Goal: Task Accomplishment & Management: Complete application form

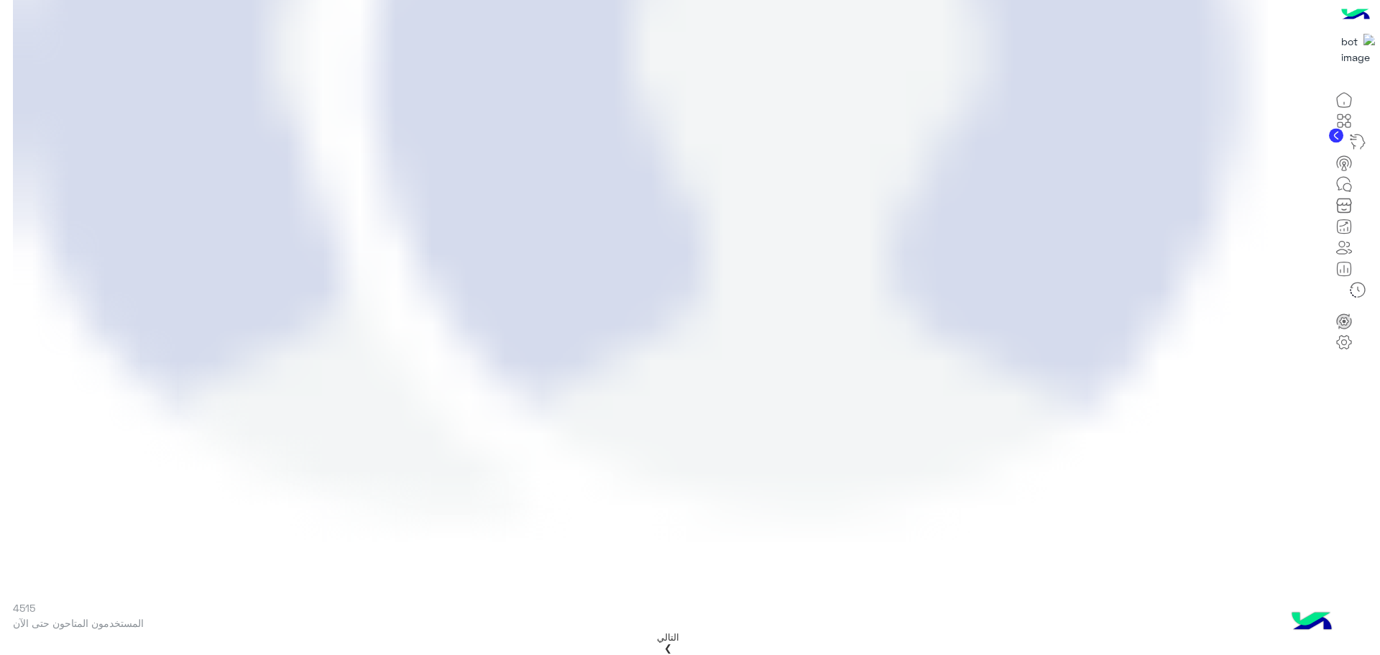
click at [1351, 107] on icon at bounding box center [1344, 100] width 14 height 14
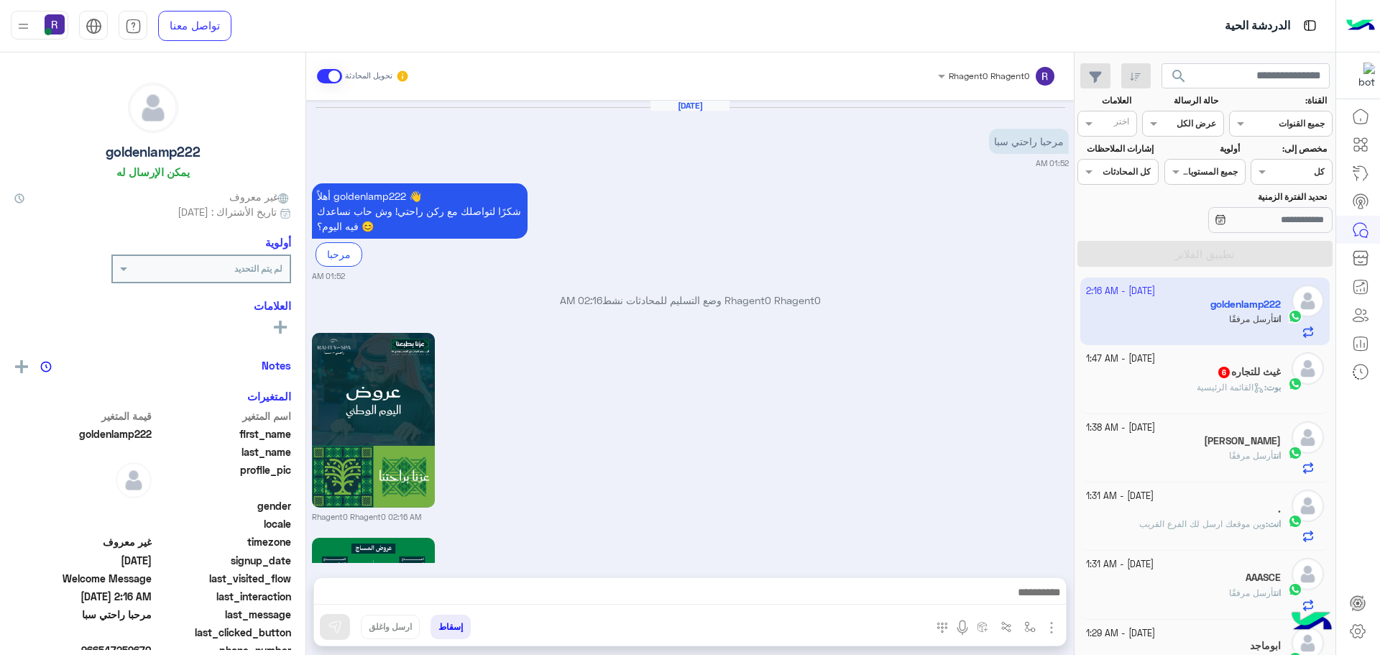
scroll to position [1439, 0]
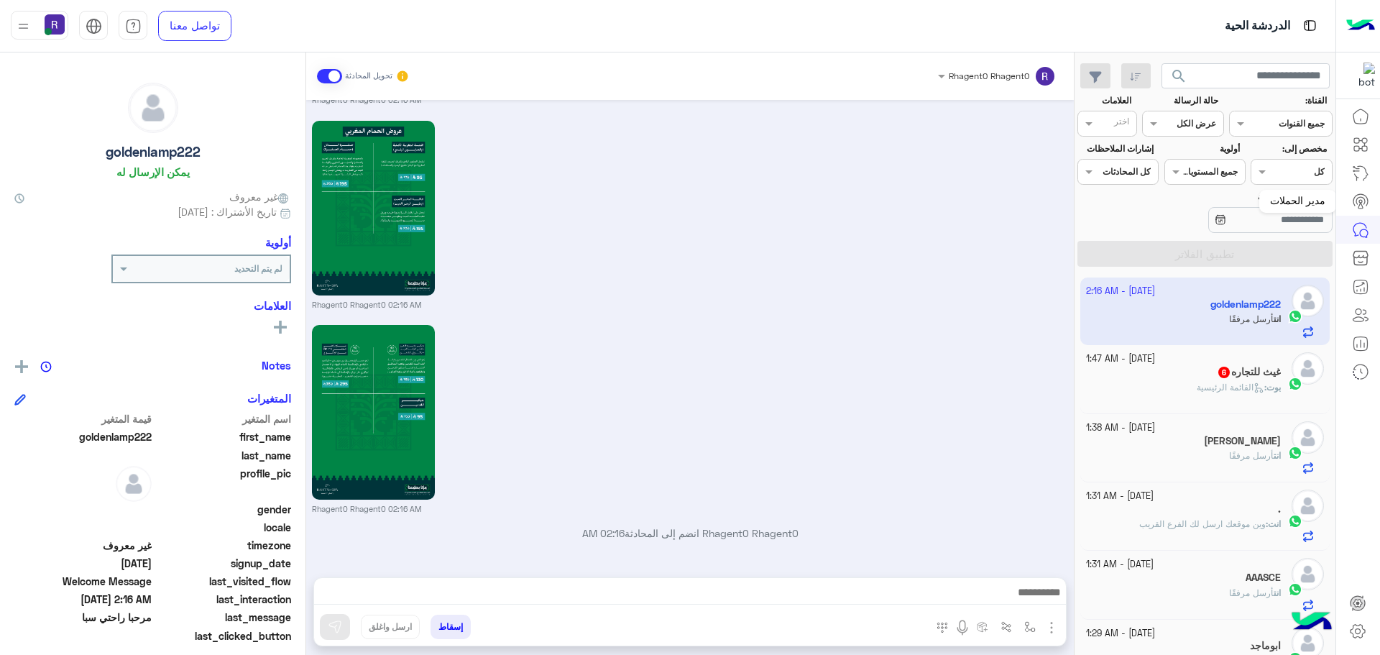
click at [1369, 192] on link at bounding box center [1360, 201] width 39 height 29
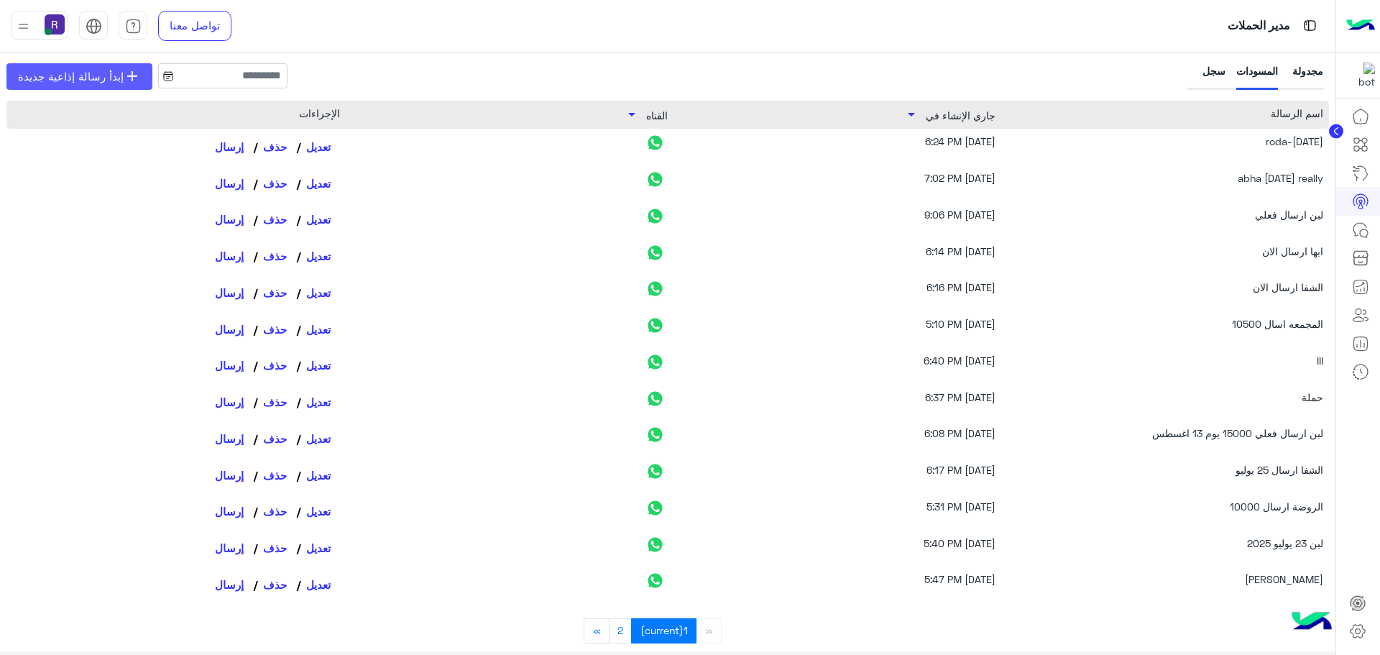
click at [57, 77] on span "إبدأ رسالة إذاعية جديدة" at bounding box center [71, 76] width 106 height 17
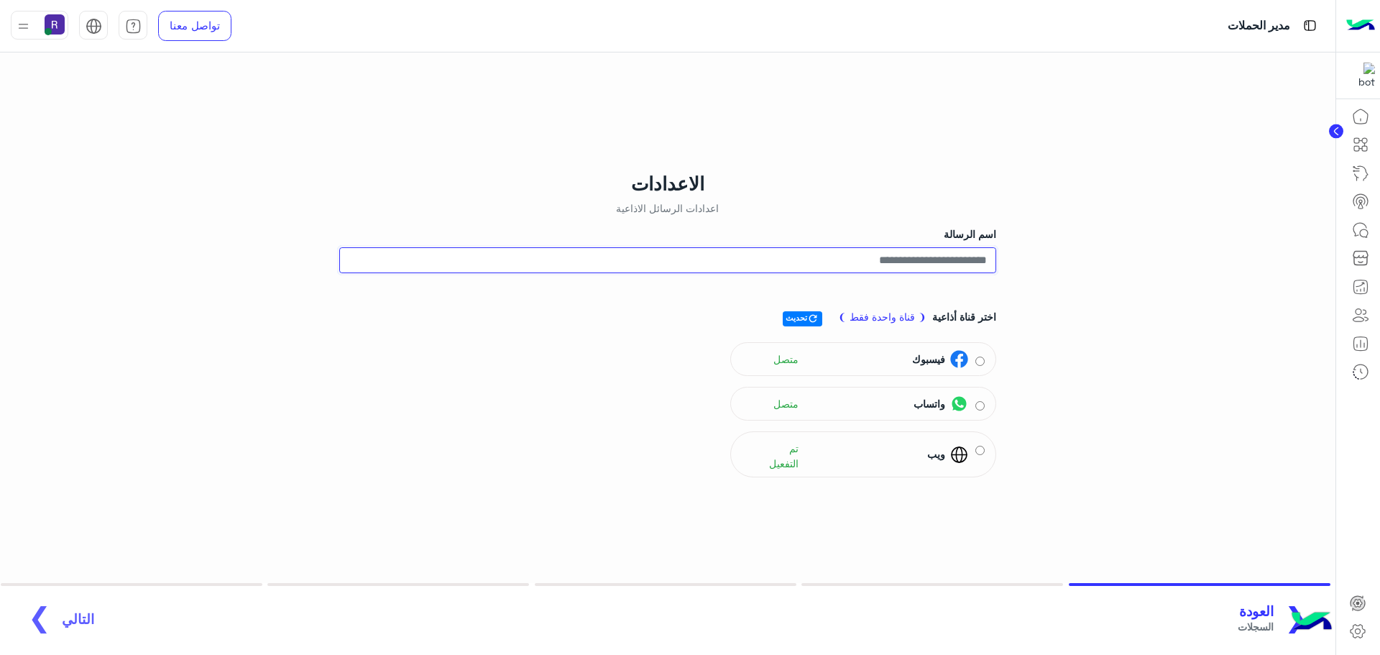
click at [969, 264] on input "اسم الرسالة" at bounding box center [667, 260] width 657 height 26
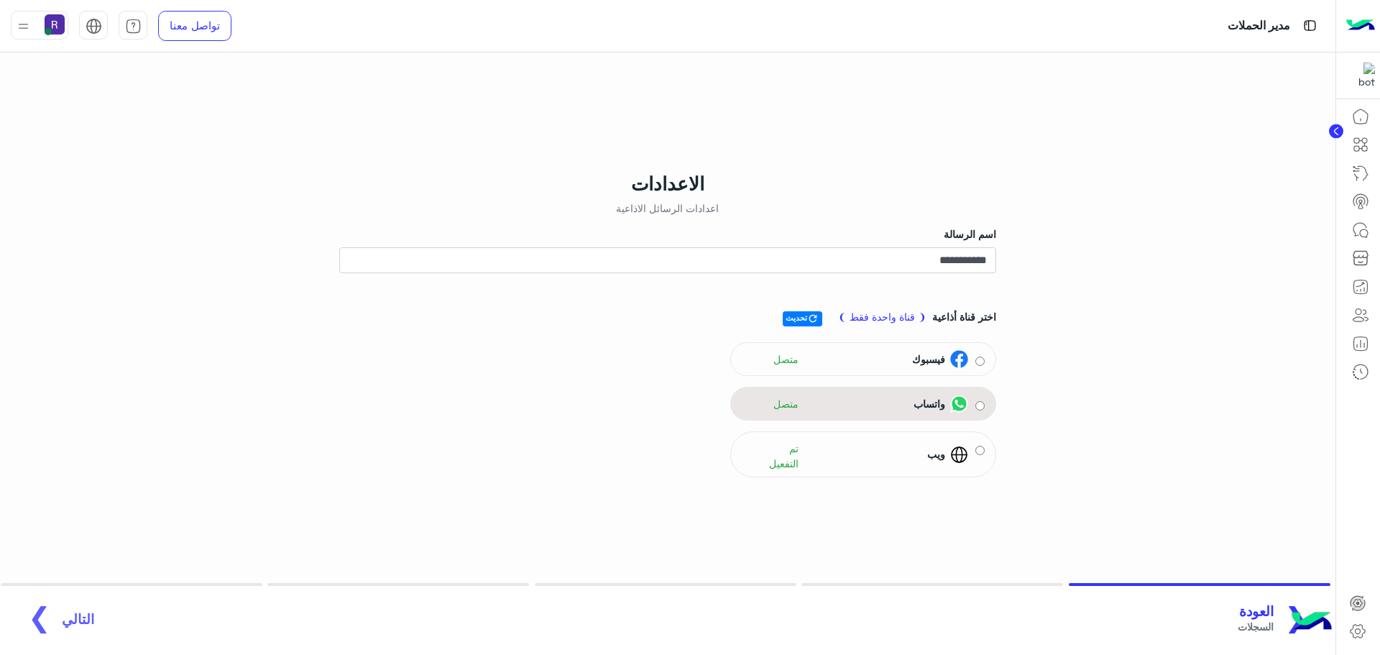
click at [958, 402] on img at bounding box center [959, 404] width 18 height 18
click at [73, 618] on span "التالي" at bounding box center [78, 611] width 32 height 17
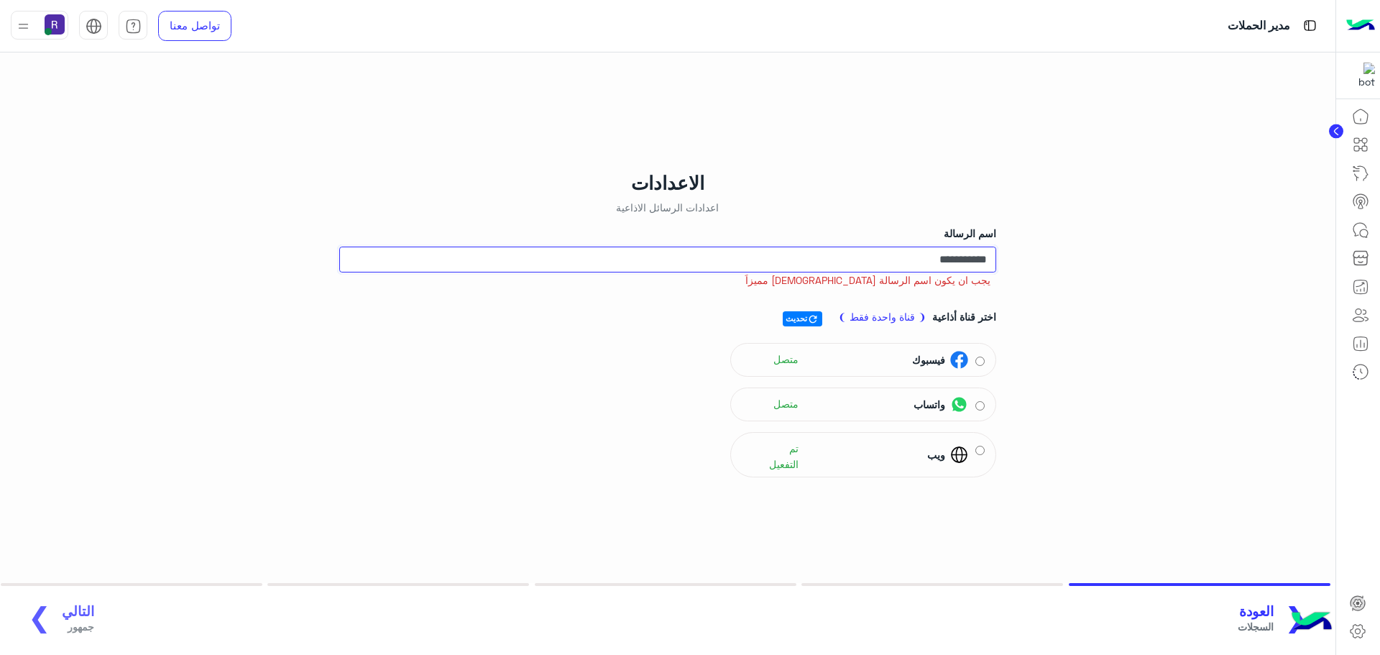
click at [891, 265] on input "**********" at bounding box center [667, 260] width 657 height 26
click at [908, 259] on input "**********" at bounding box center [667, 260] width 657 height 26
type input "**********"
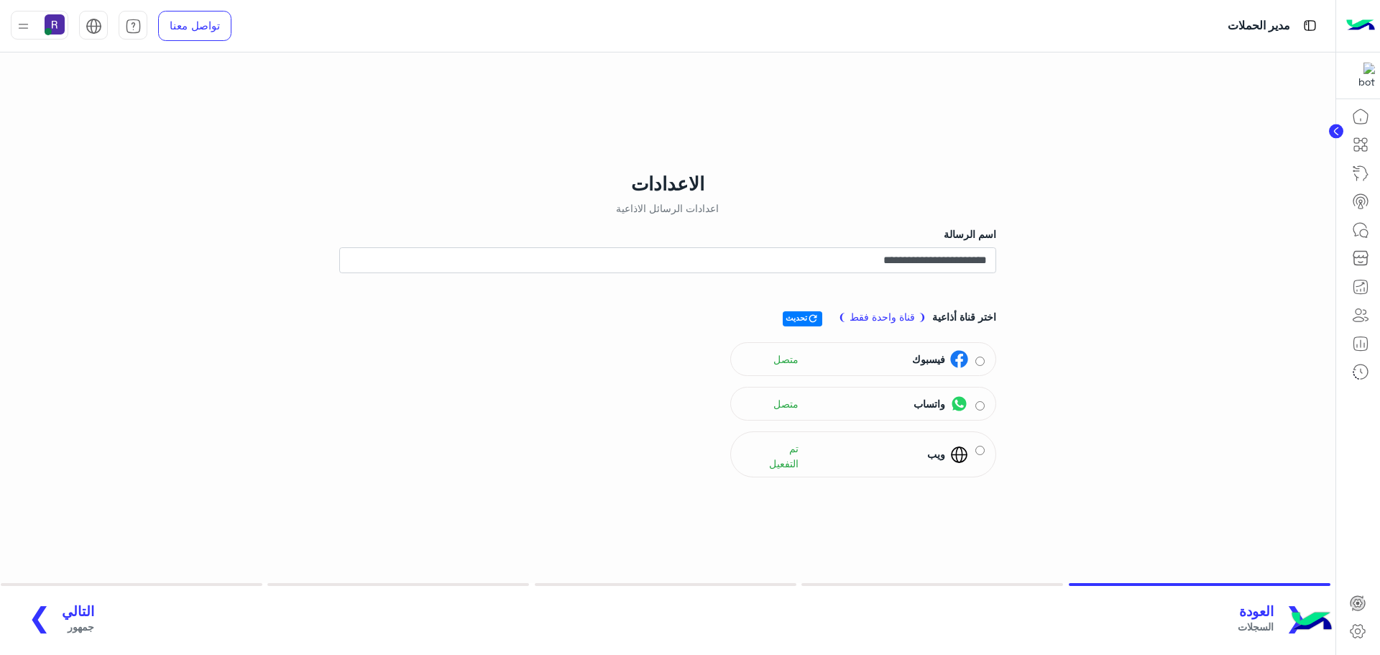
click at [77, 610] on span "التالي" at bounding box center [78, 611] width 32 height 17
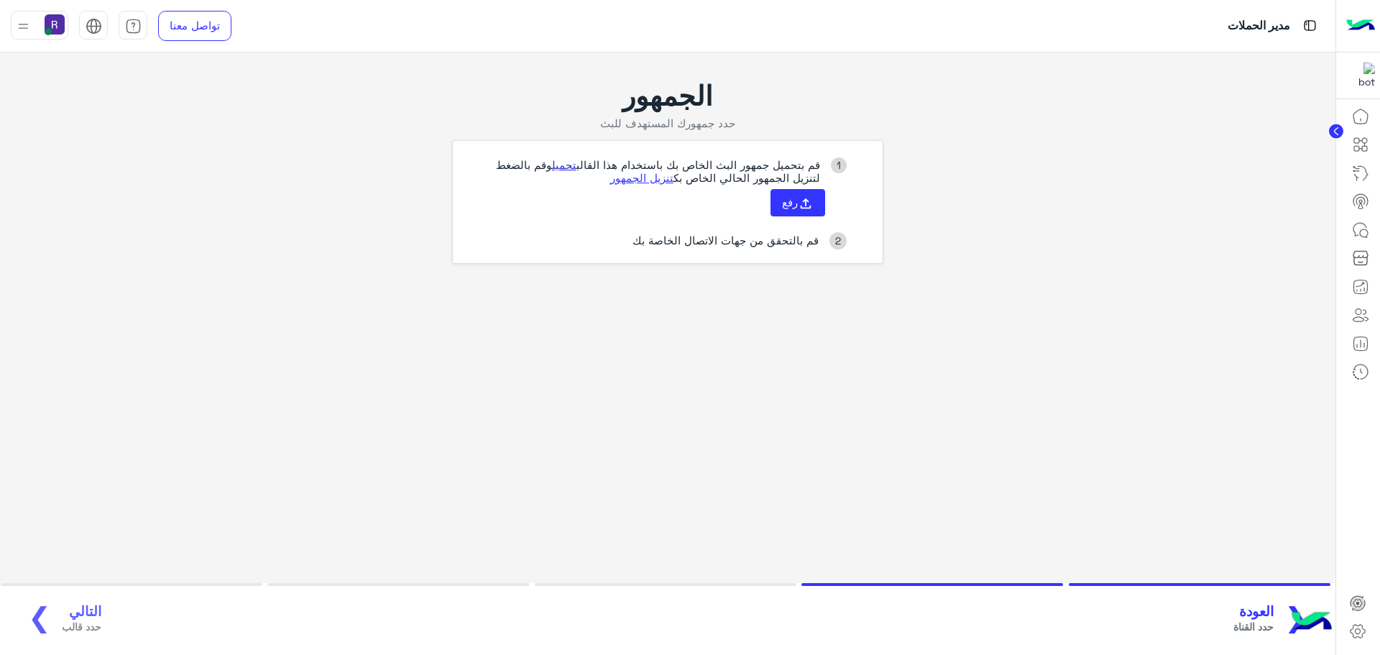
click at [557, 168] on link "تحميل" at bounding box center [564, 164] width 24 height 13
click at [796, 194] on button "رفع" at bounding box center [797, 202] width 55 height 27
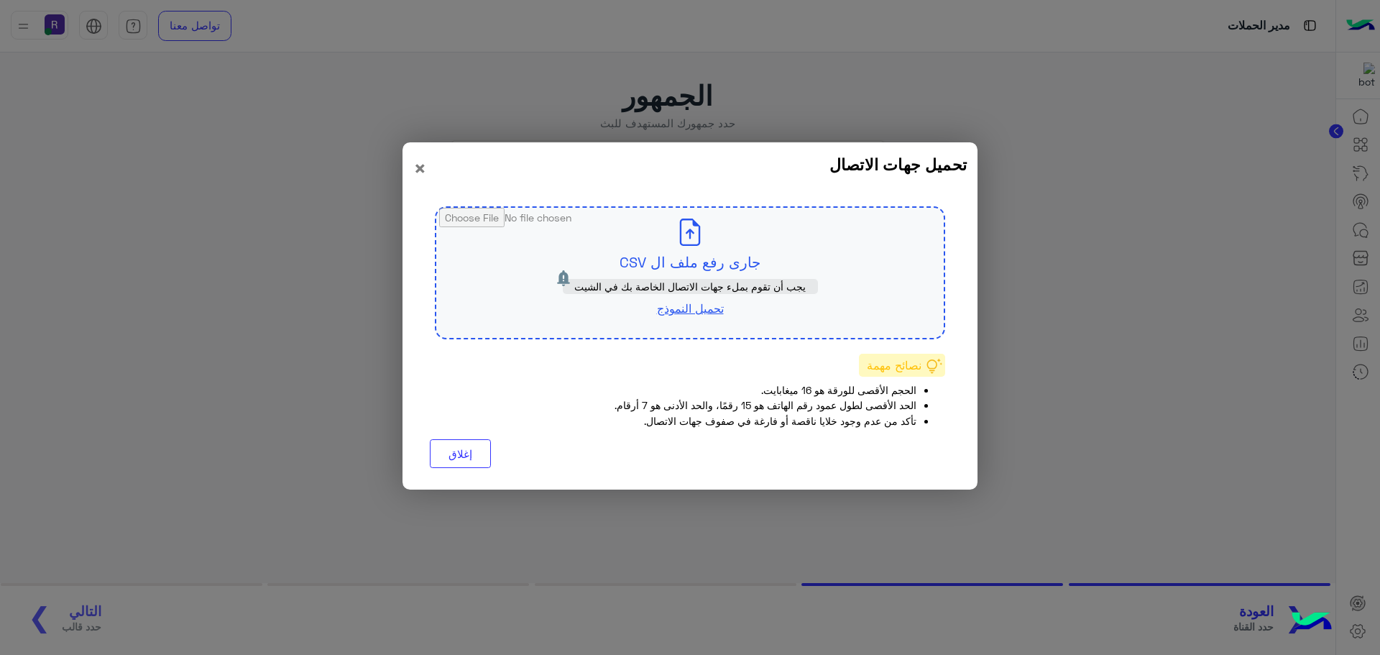
click at [734, 254] on input "file" at bounding box center [689, 273] width 507 height 130
type input "**********"
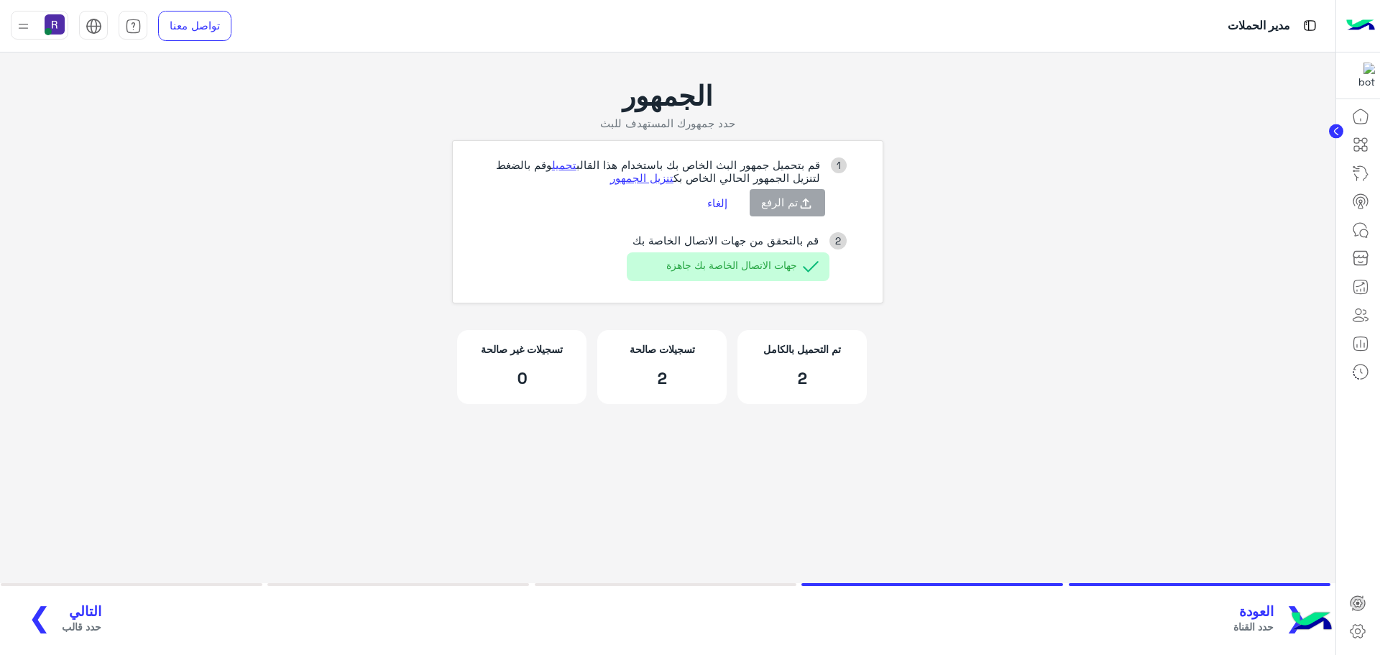
click at [71, 604] on span "التالي" at bounding box center [82, 611] width 40 height 17
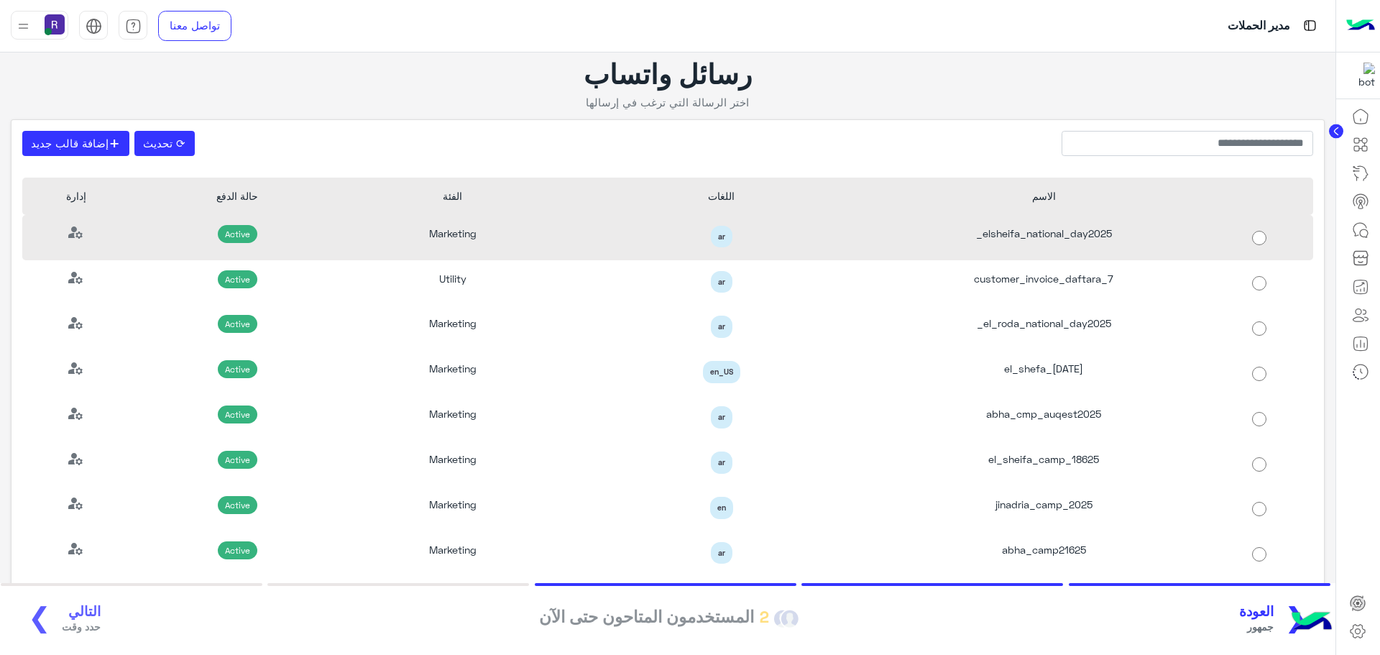
click at [1166, 245] on div "elsheifa_national_day2025_" at bounding box center [1044, 237] width 323 height 45
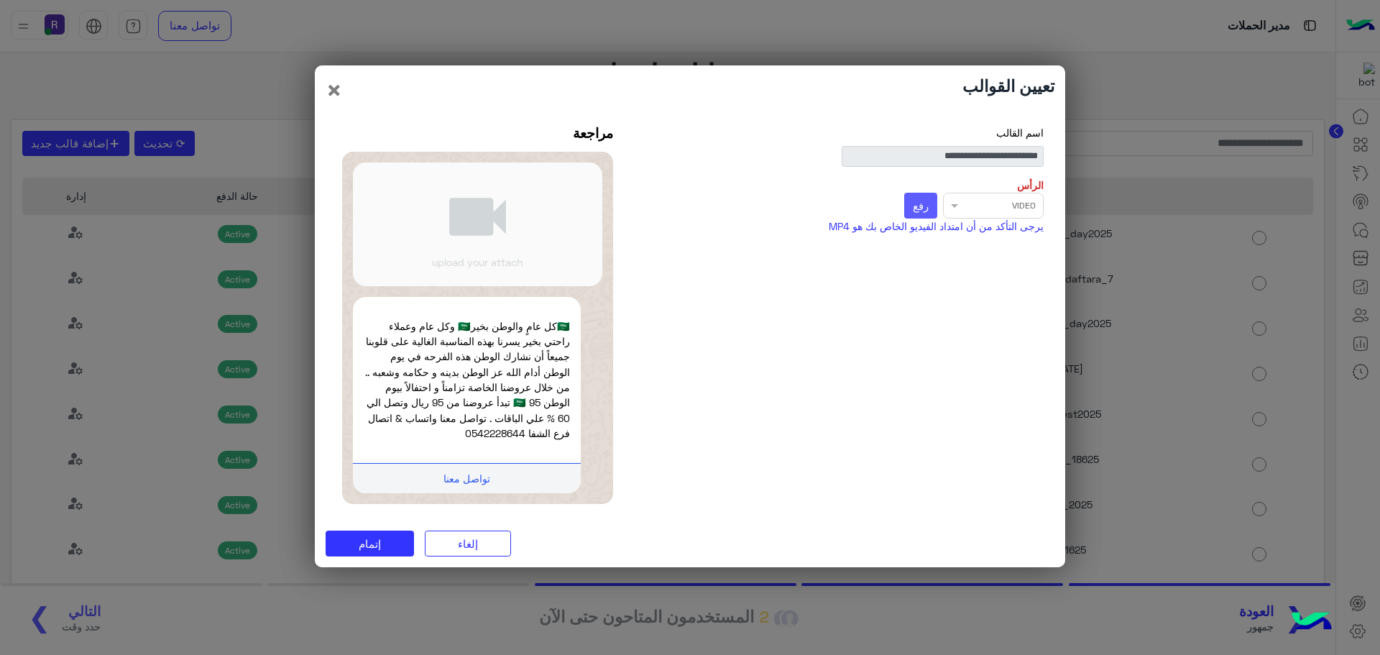
click at [926, 200] on span "رفع" at bounding box center [921, 205] width 16 height 13
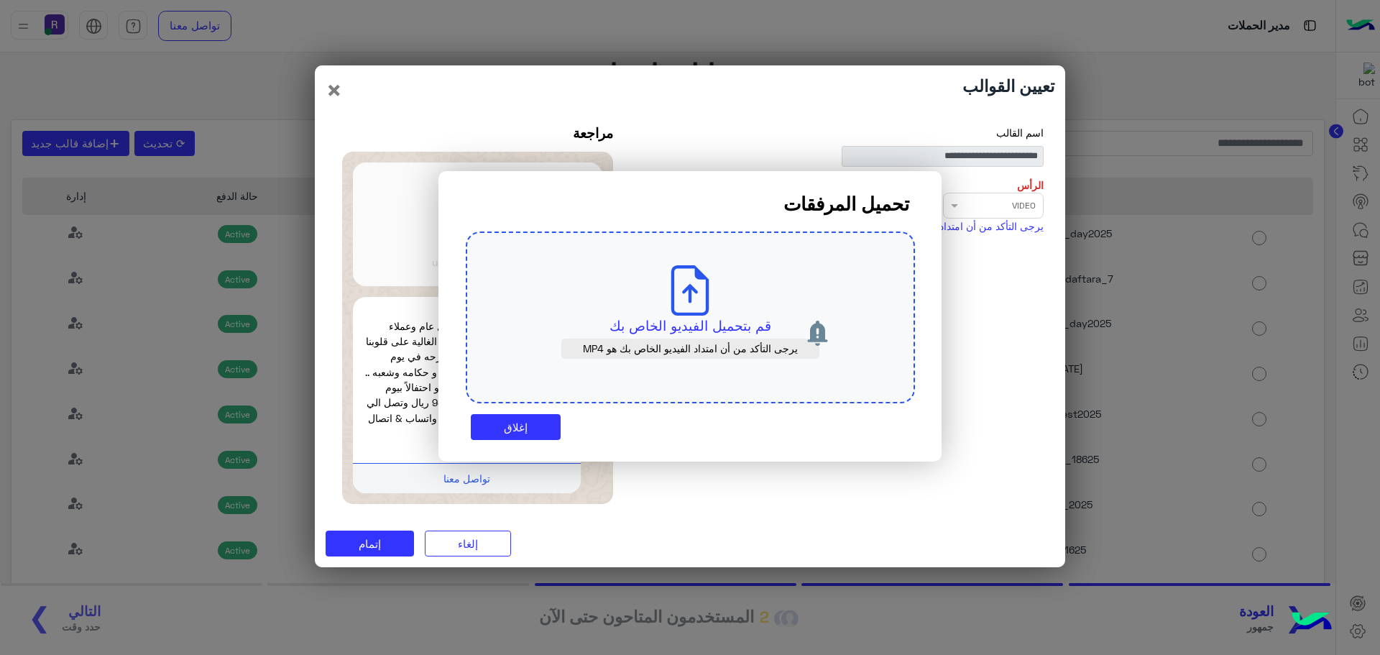
click at [693, 312] on icon at bounding box center [690, 290] width 50 height 50
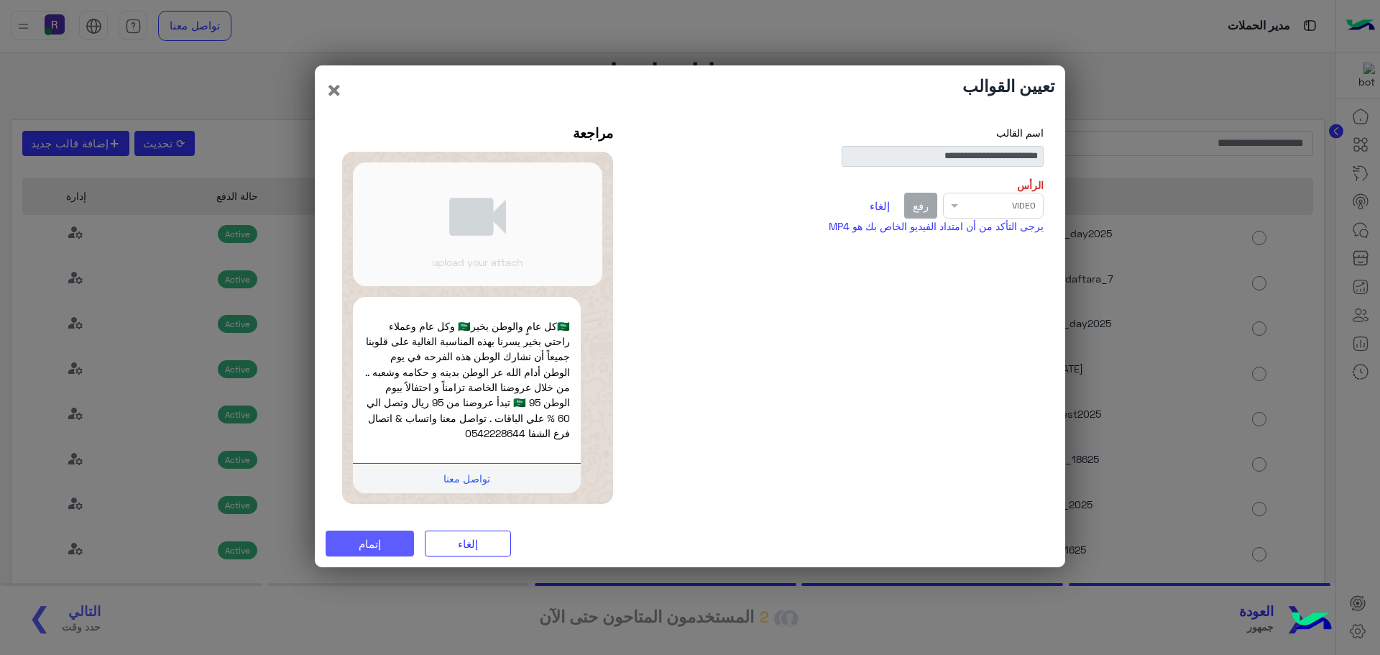
click at [394, 545] on button "إتمام" at bounding box center [370, 543] width 88 height 26
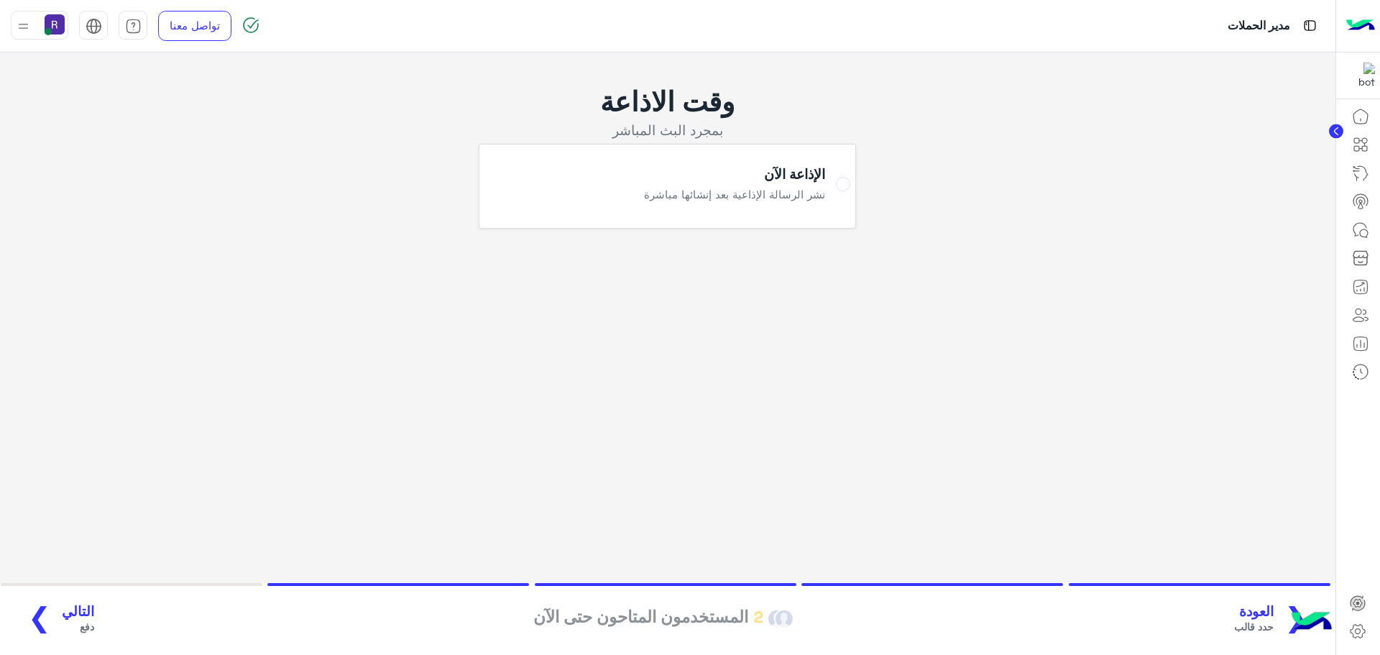
click at [75, 616] on span "التالي" at bounding box center [78, 611] width 32 height 17
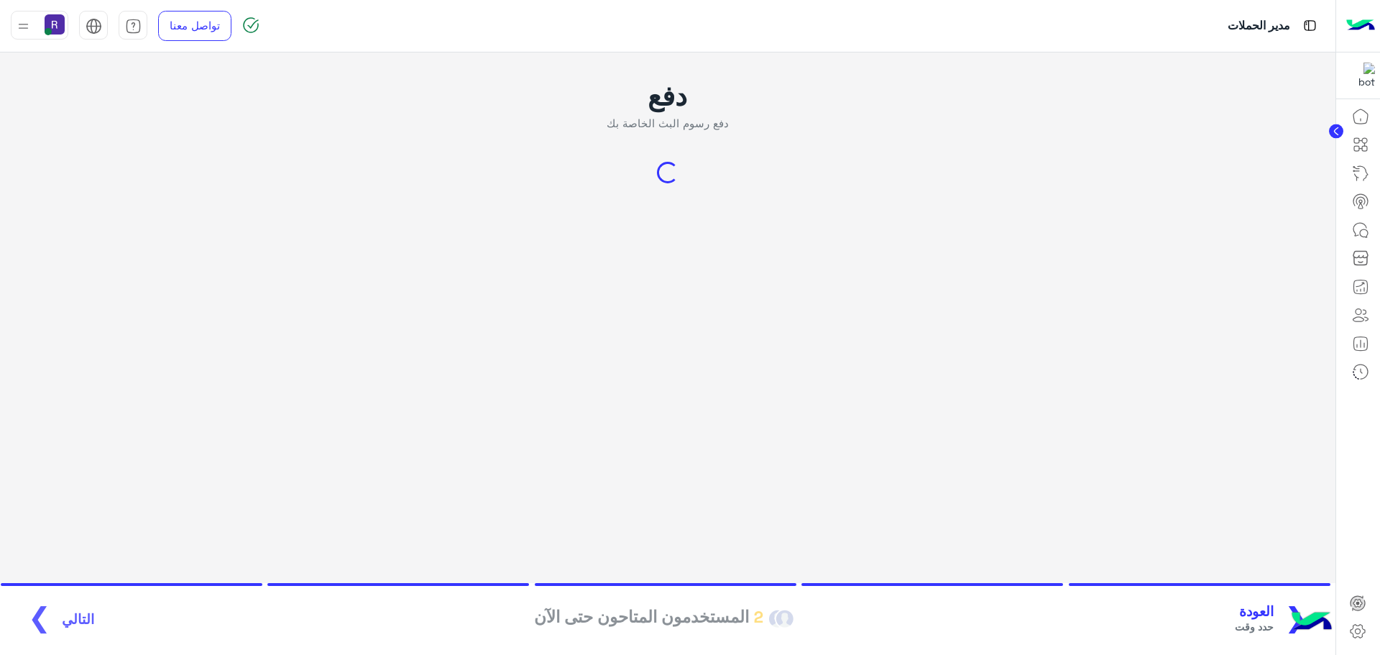
click at [1274, 615] on span "العودة" at bounding box center [1254, 611] width 39 height 17
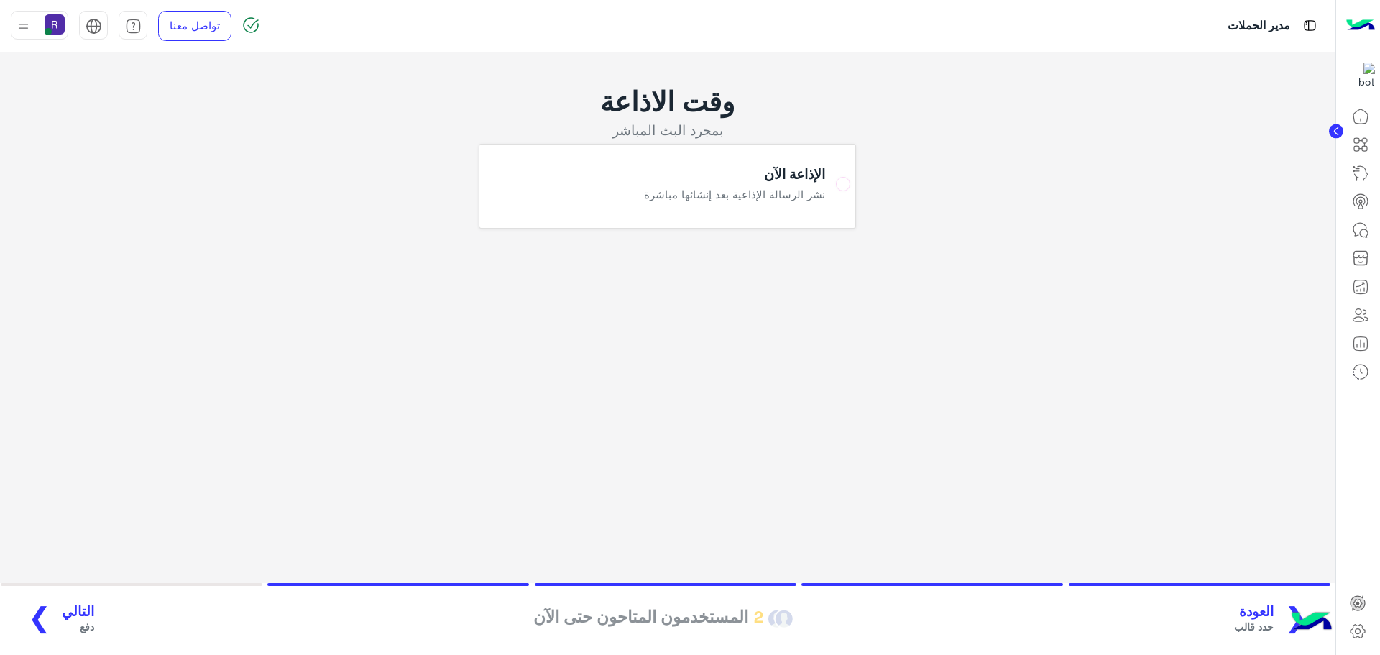
click at [65, 609] on span "التالي" at bounding box center [78, 611] width 32 height 17
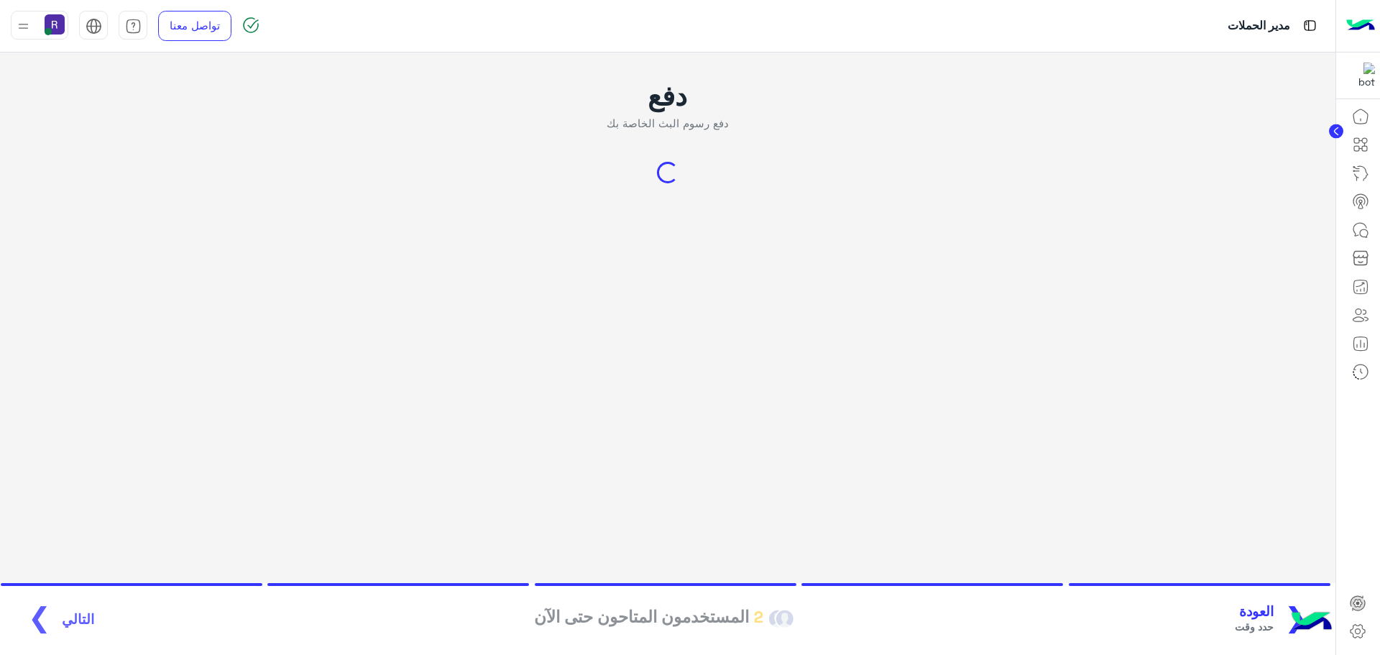
click at [1254, 612] on span "العودة" at bounding box center [1254, 611] width 39 height 17
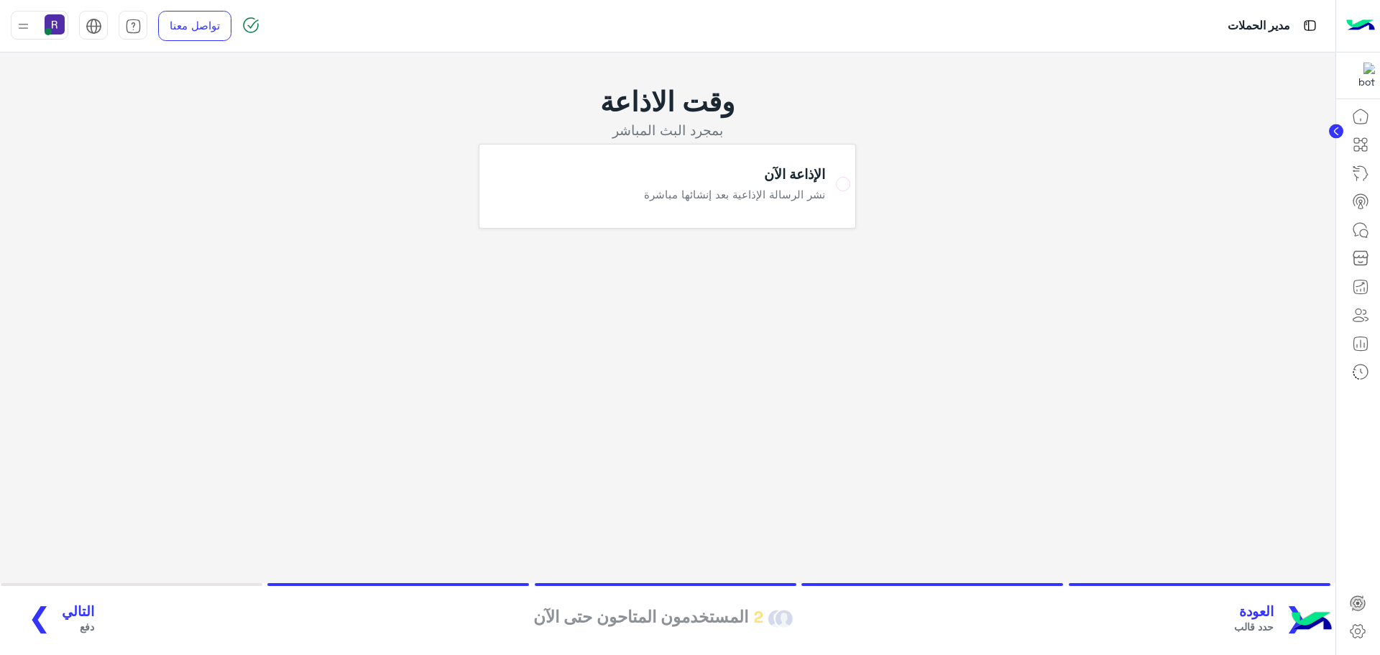
click at [1254, 612] on span "العودة" at bounding box center [1254, 611] width 40 height 17
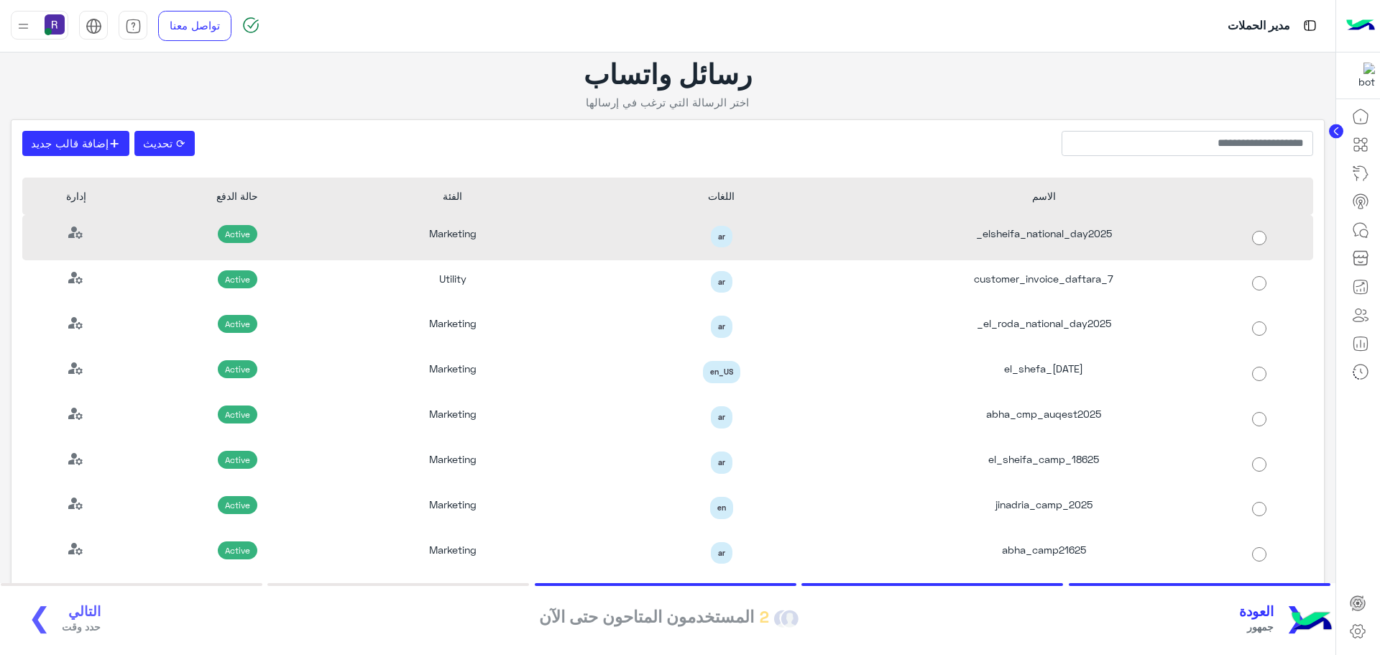
click at [1039, 235] on div "elsheifa_national_day2025_" at bounding box center [1044, 237] width 323 height 45
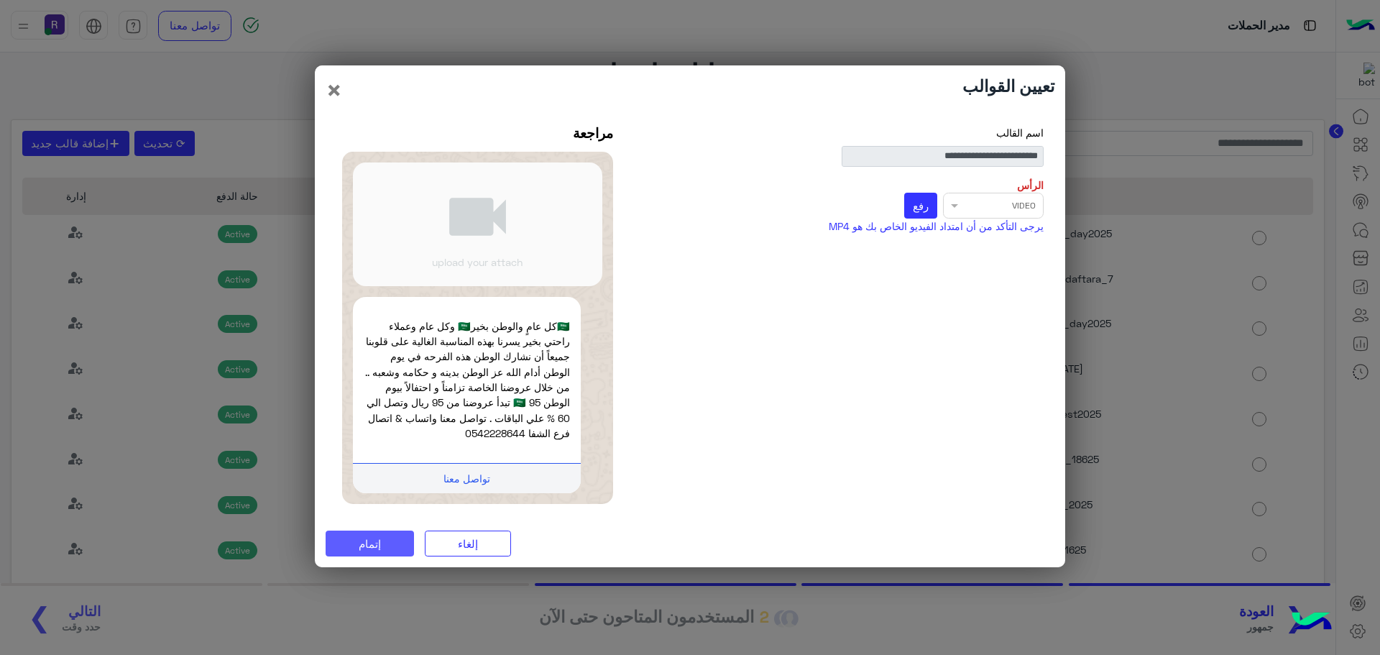
click at [379, 540] on span "إتمام" at bounding box center [370, 543] width 22 height 13
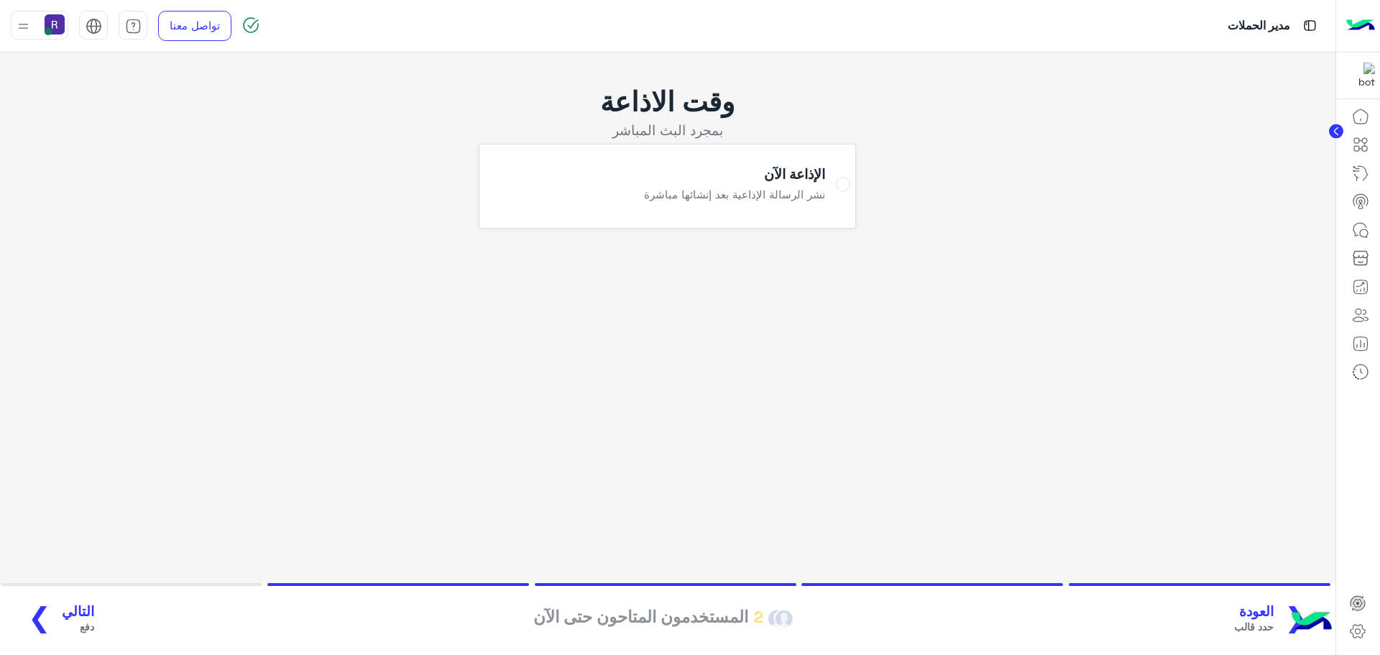
click at [1269, 609] on span "العودة" at bounding box center [1254, 611] width 40 height 17
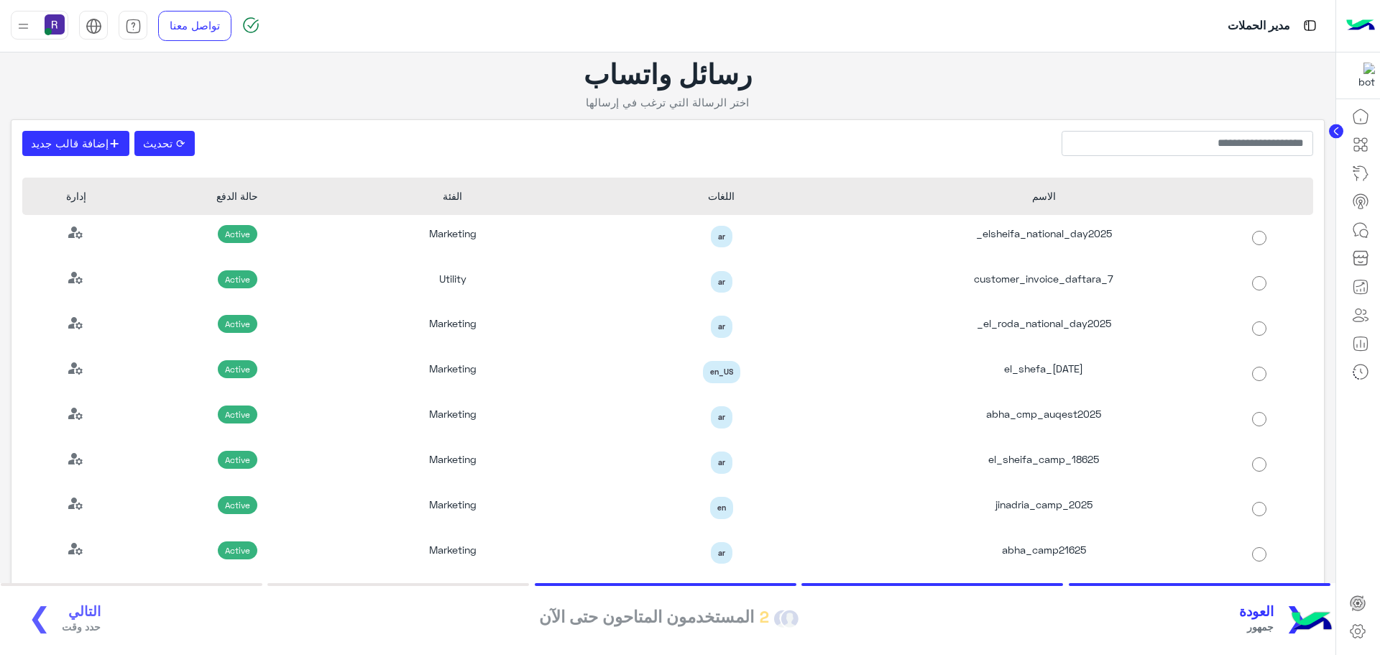
click at [1284, 599] on button "❮ العودة جمهور" at bounding box center [1279, 619] width 88 height 40
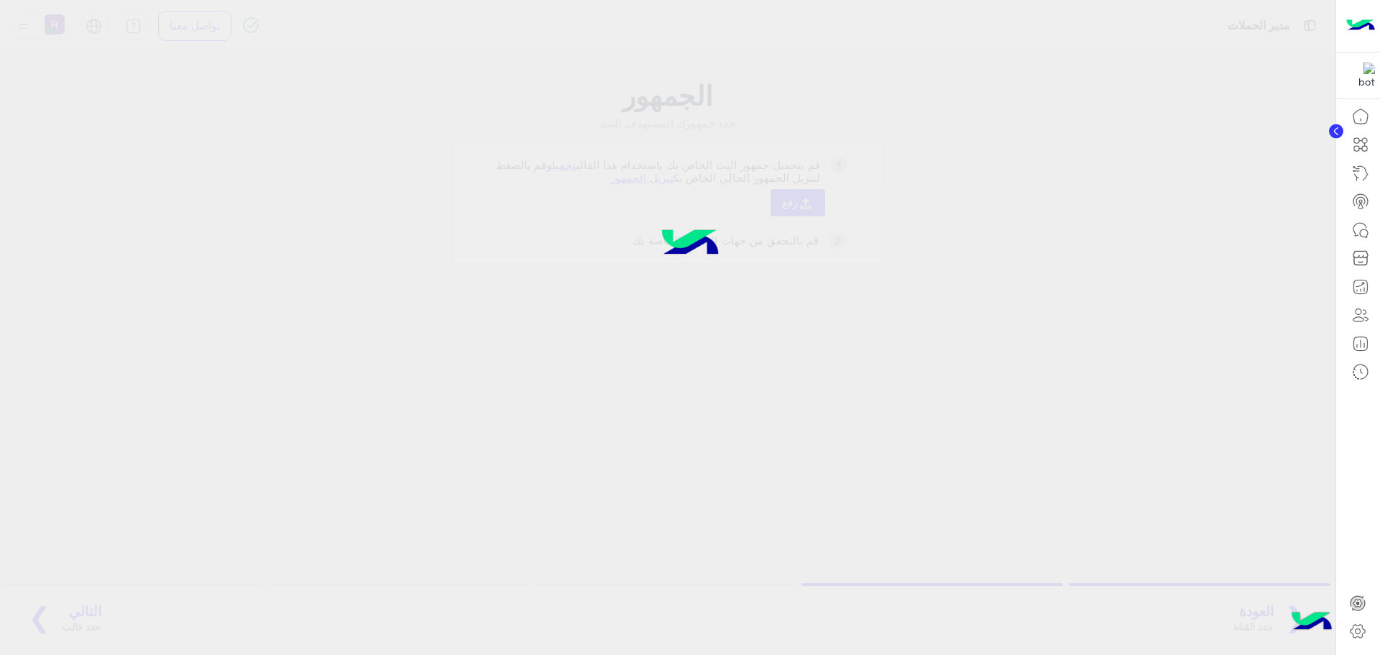
click at [1272, 602] on div at bounding box center [690, 327] width 1380 height 655
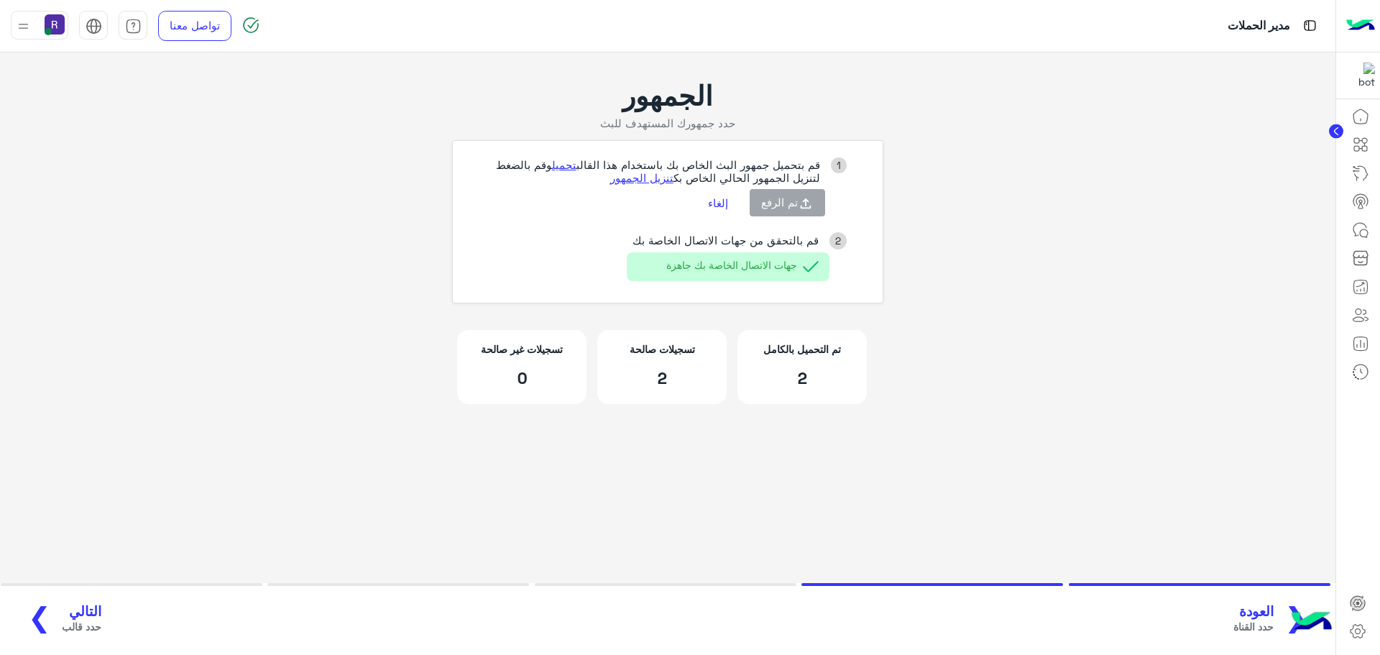
click at [723, 202] on button "إلغاء" at bounding box center [718, 202] width 42 height 24
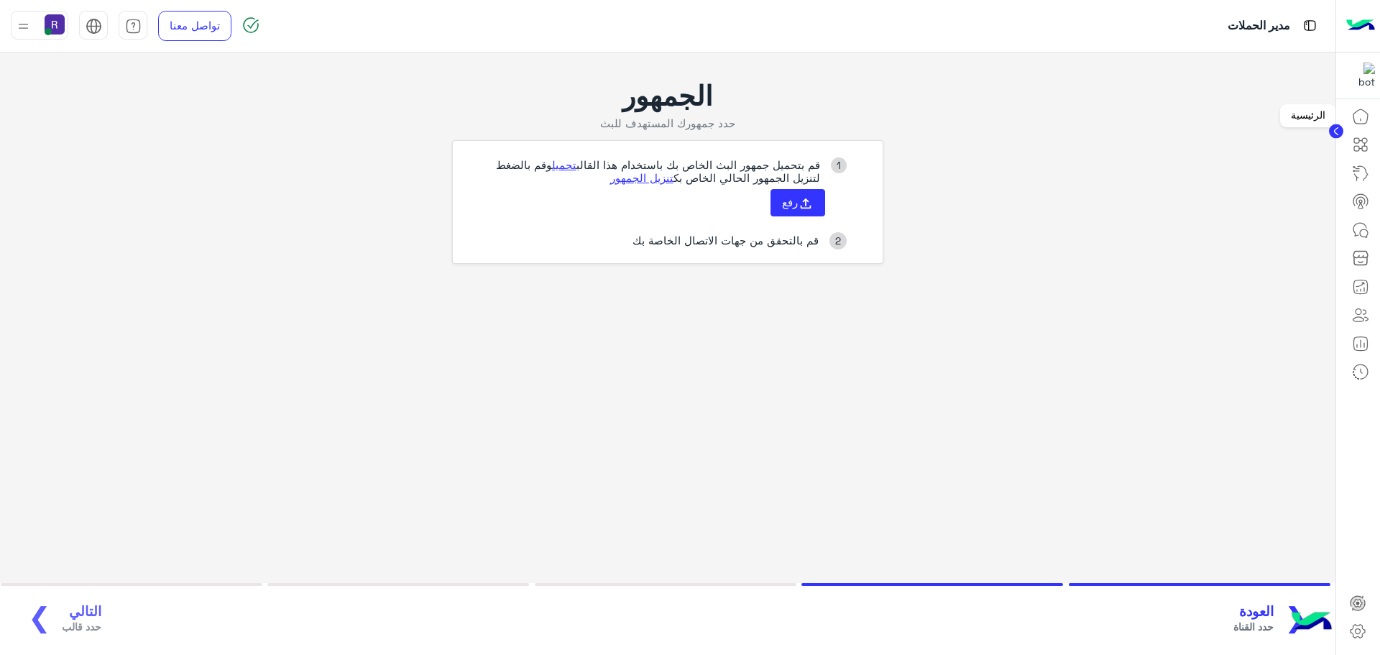
click at [1363, 110] on icon at bounding box center [1360, 116] width 14 height 14
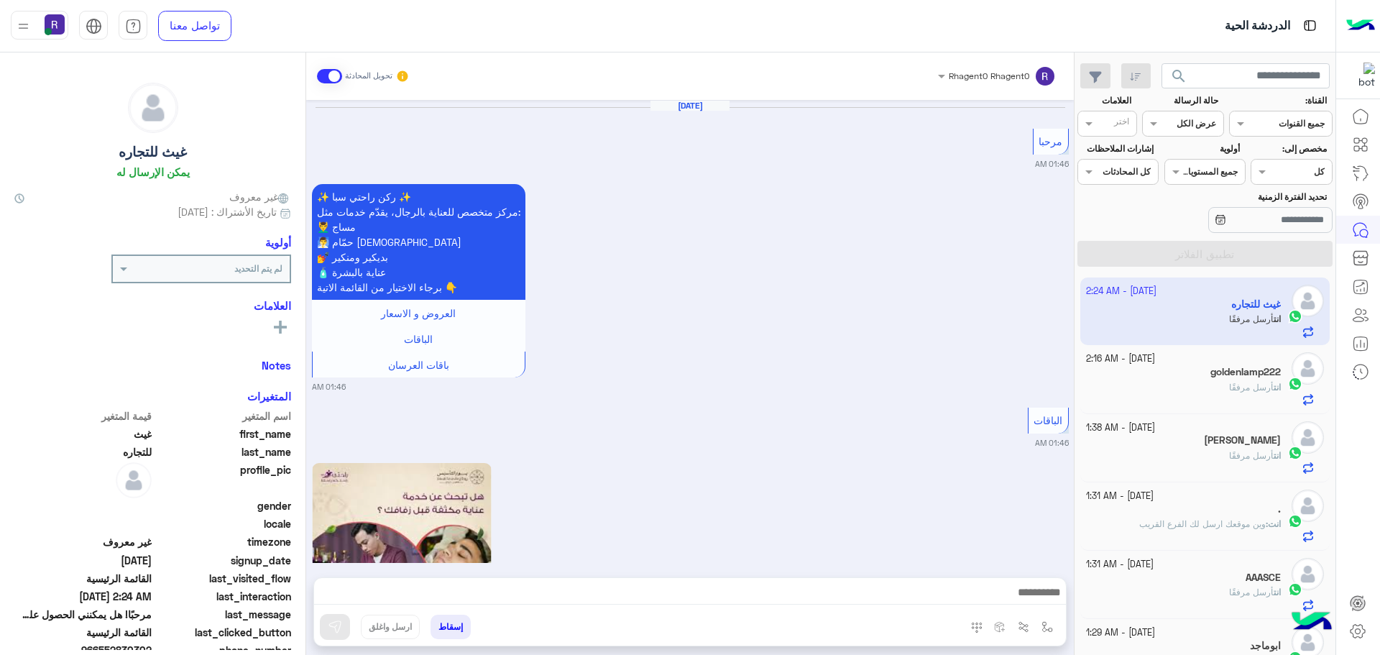
scroll to position [2871, 0]
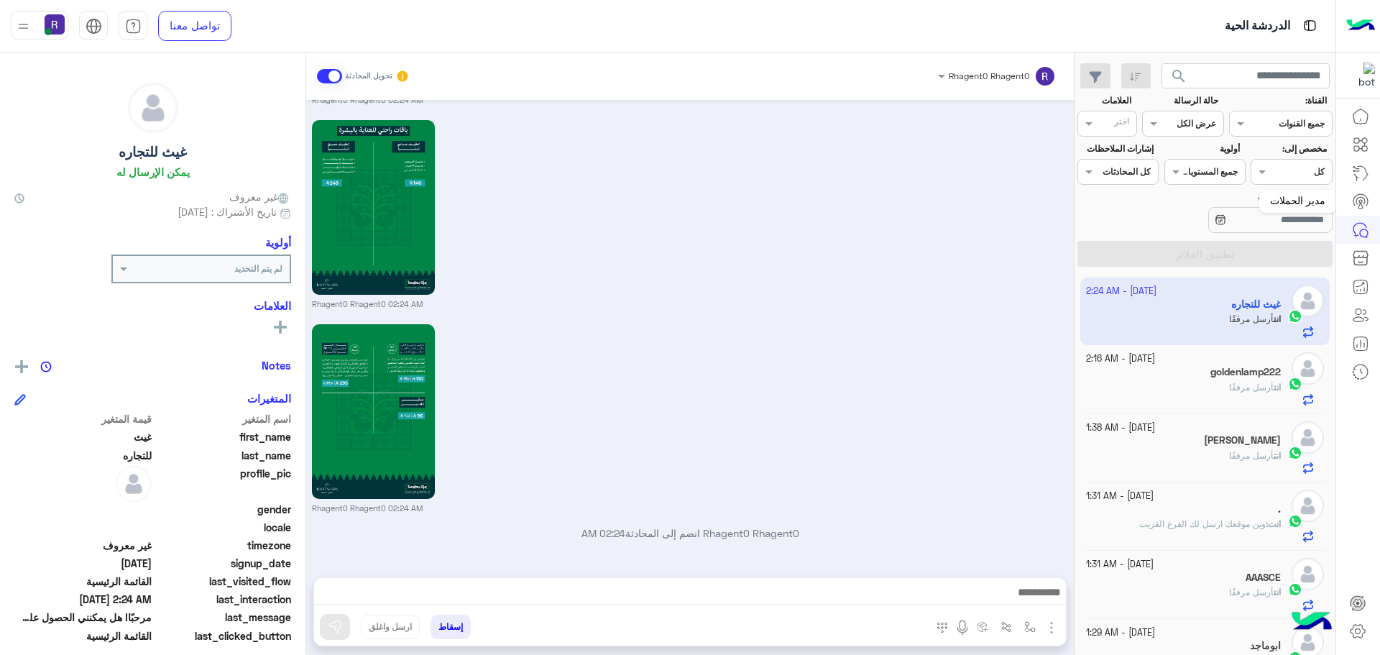
click at [1354, 194] on icon at bounding box center [1360, 201] width 17 height 17
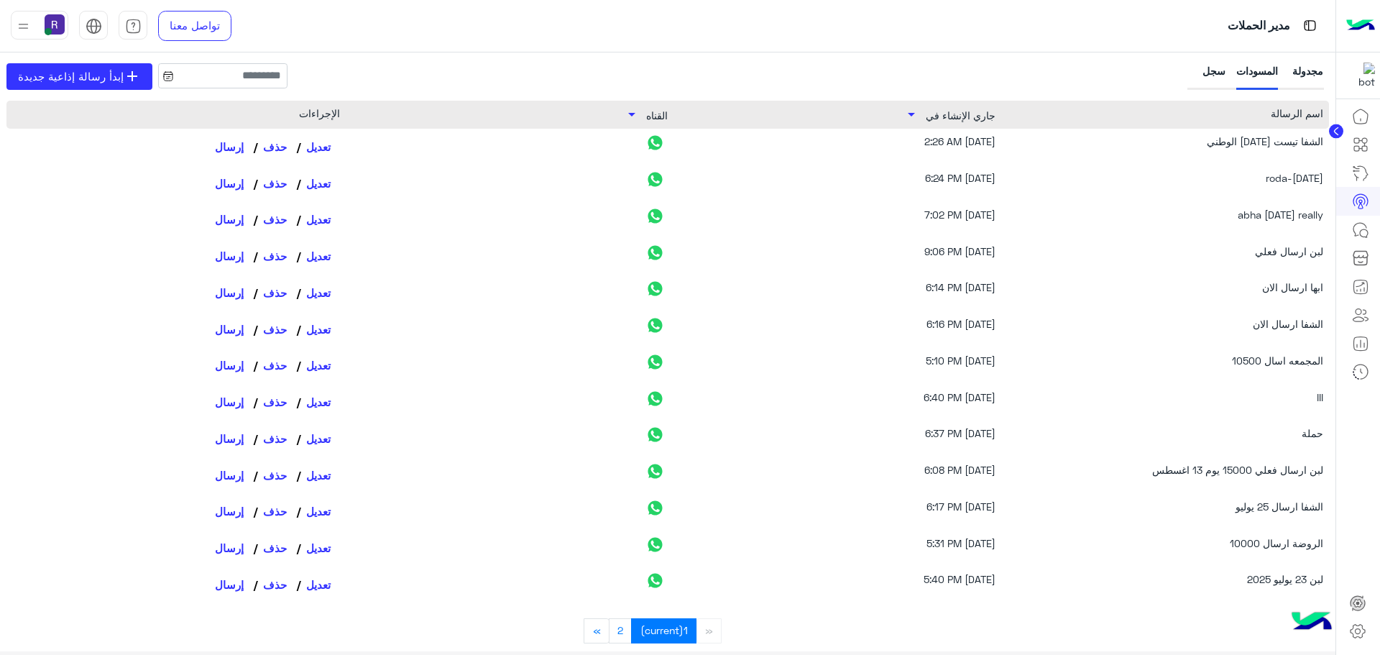
click at [1258, 144] on div "الشفا تيست [DATE] الوطني" at bounding box center [1176, 147] width 295 height 26
click at [314, 153] on link "تعديل" at bounding box center [318, 146] width 42 height 24
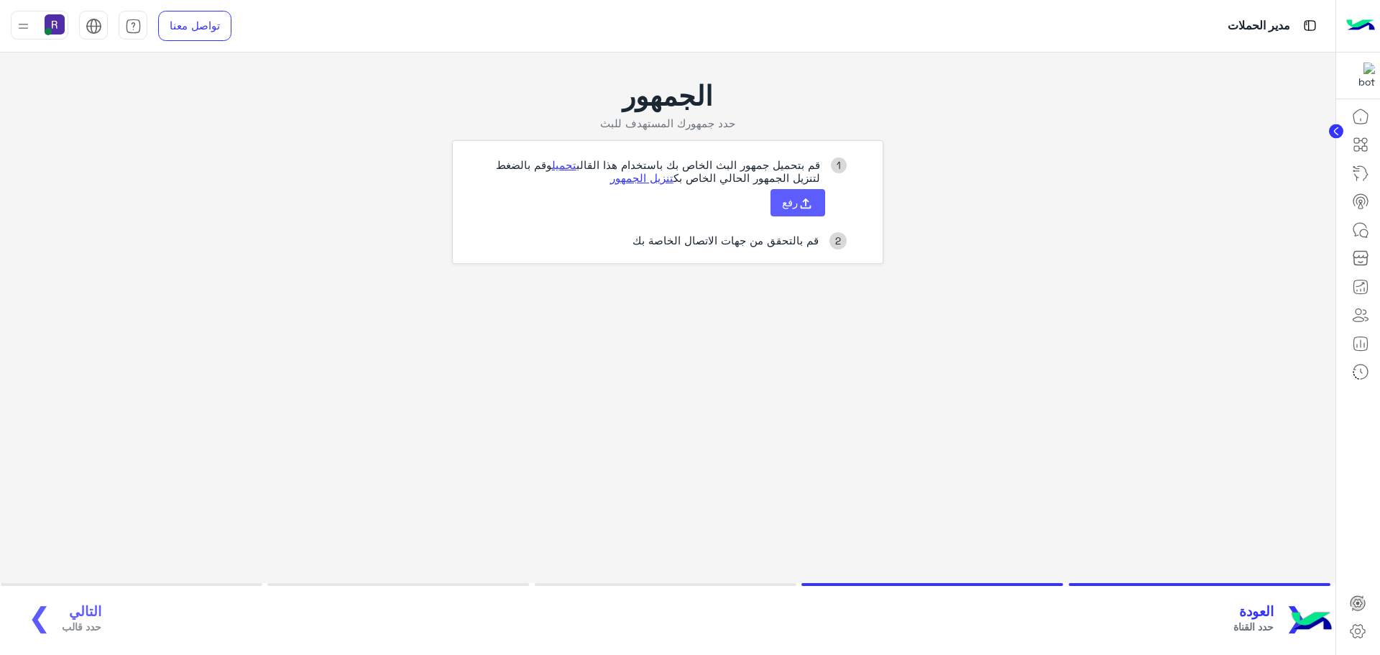
click at [793, 202] on span "رفع" at bounding box center [790, 201] width 16 height 13
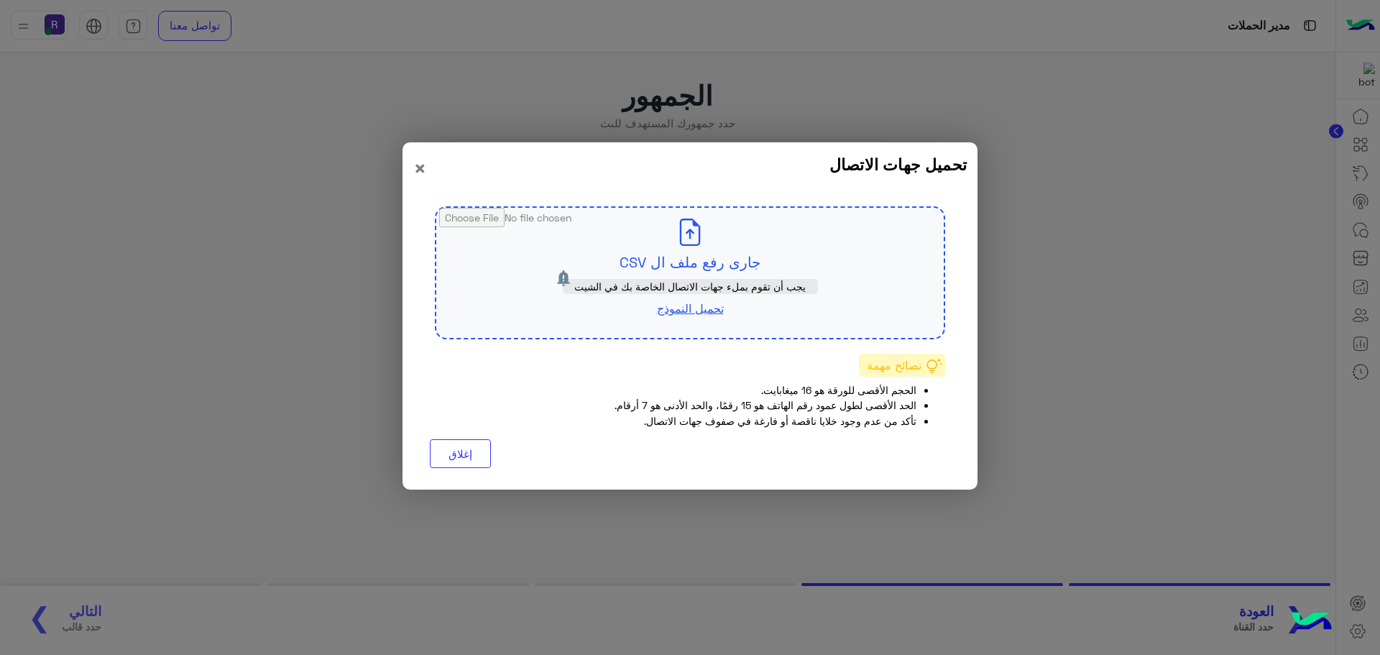
click at [727, 264] on input "file" at bounding box center [689, 273] width 507 height 130
type input "**********"
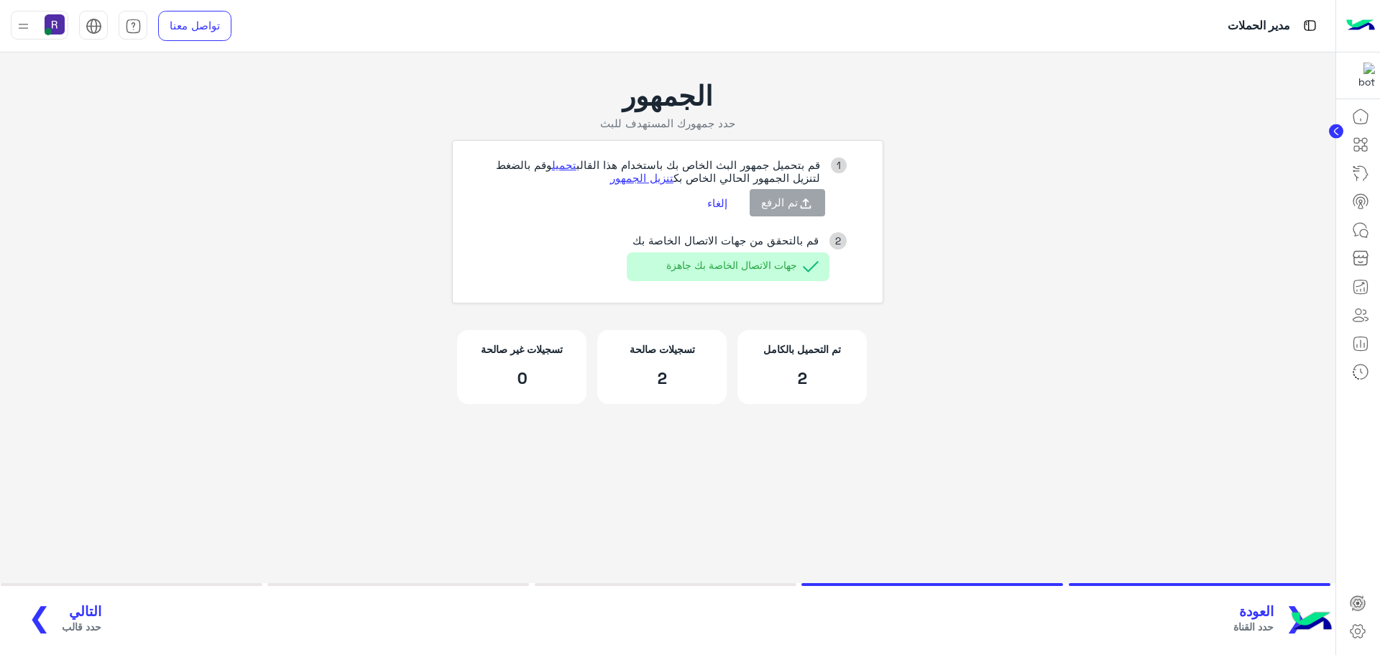
click at [68, 612] on span "التالي" at bounding box center [82, 611] width 40 height 17
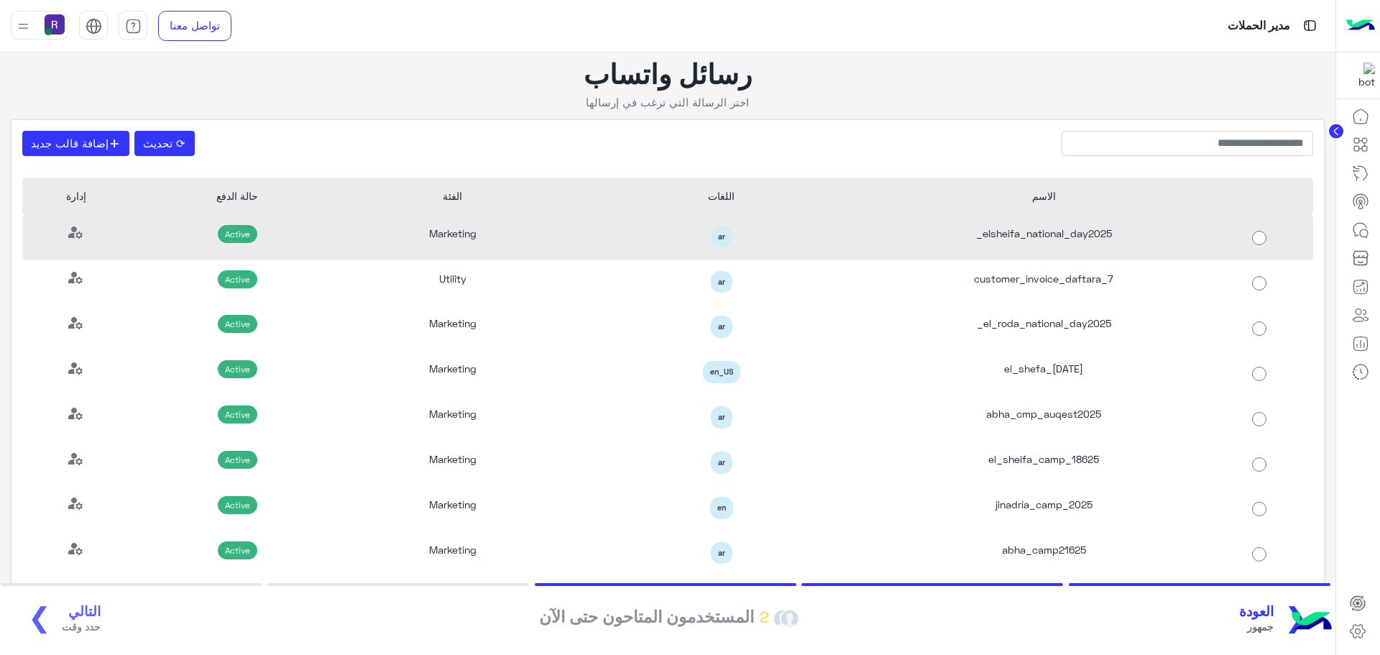
click at [1146, 247] on div "elsheifa_national_day2025_" at bounding box center [1044, 237] width 323 height 45
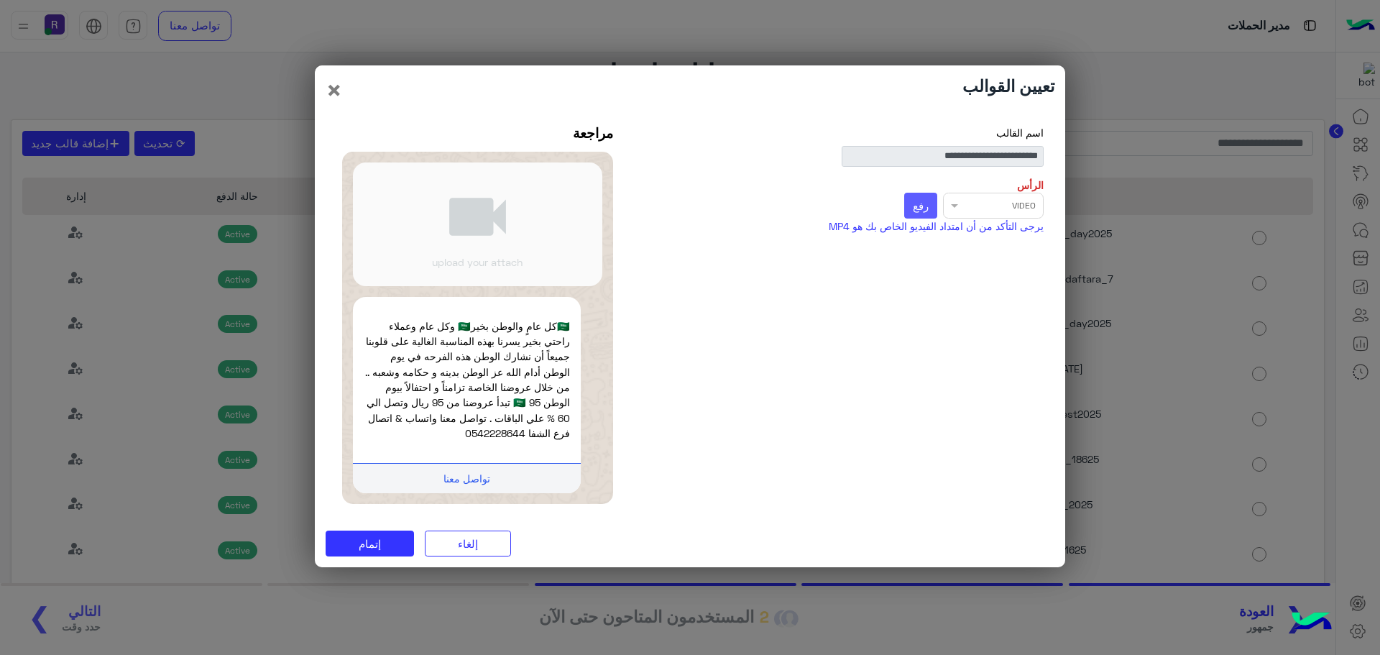
click at [931, 198] on button "رفع" at bounding box center [921, 206] width 34 height 26
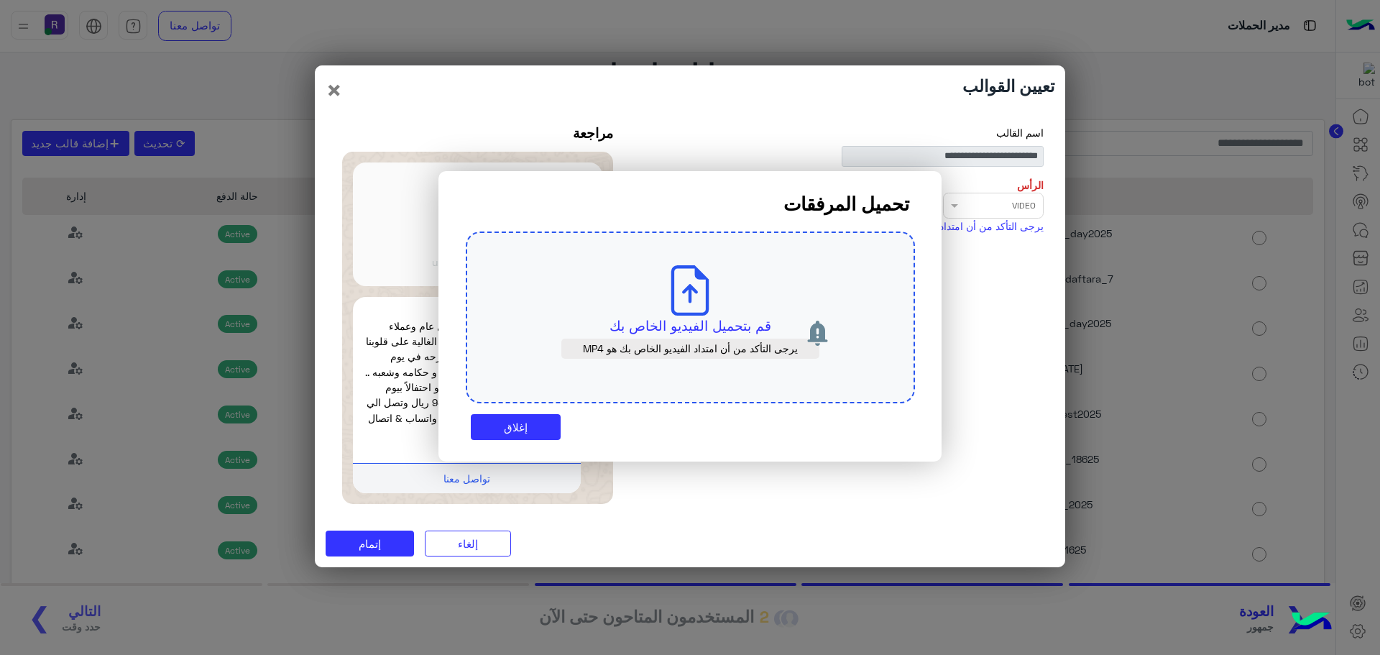
click at [677, 295] on icon at bounding box center [690, 290] width 50 height 50
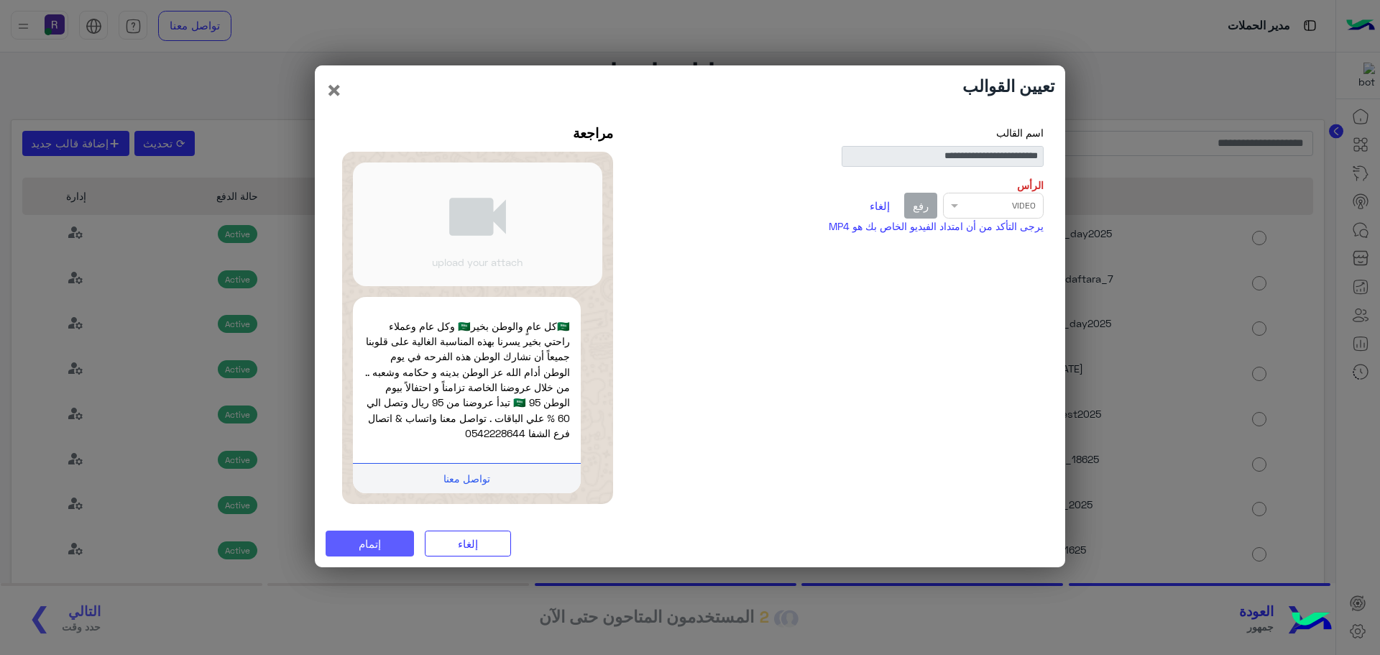
click at [382, 548] on button "إتمام" at bounding box center [370, 543] width 88 height 26
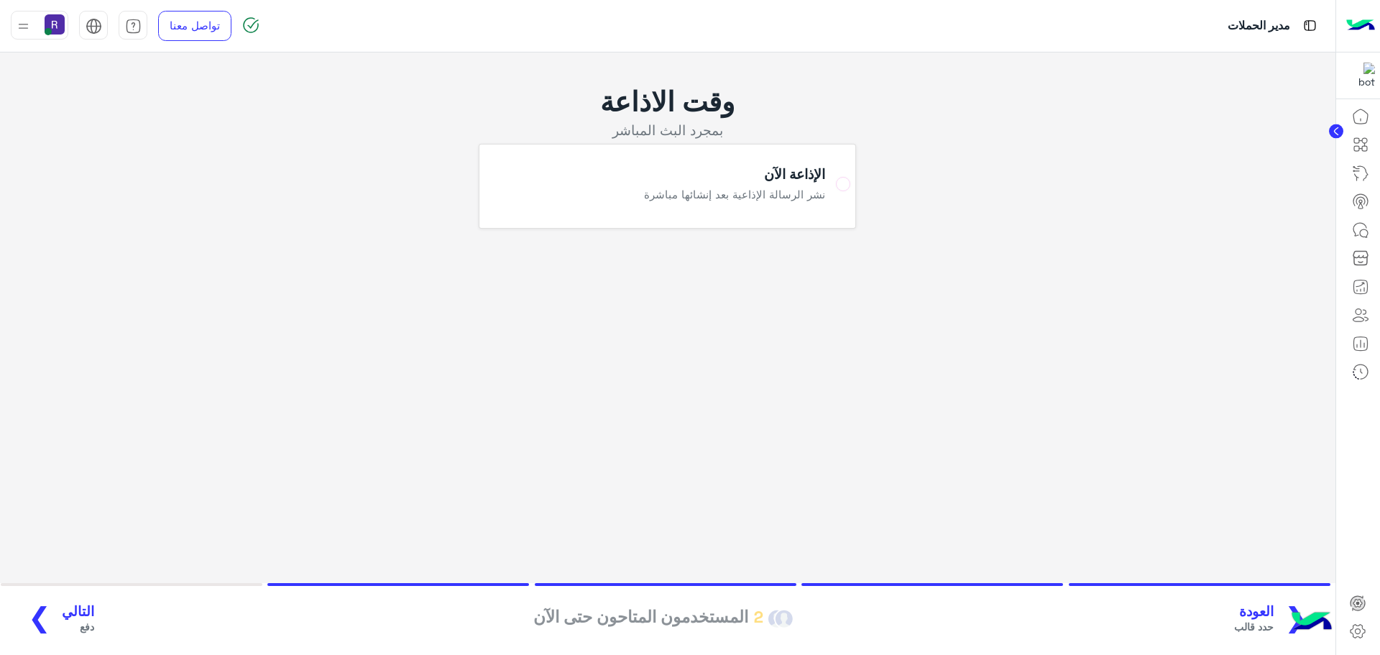
click at [66, 616] on span "التالي" at bounding box center [78, 611] width 32 height 17
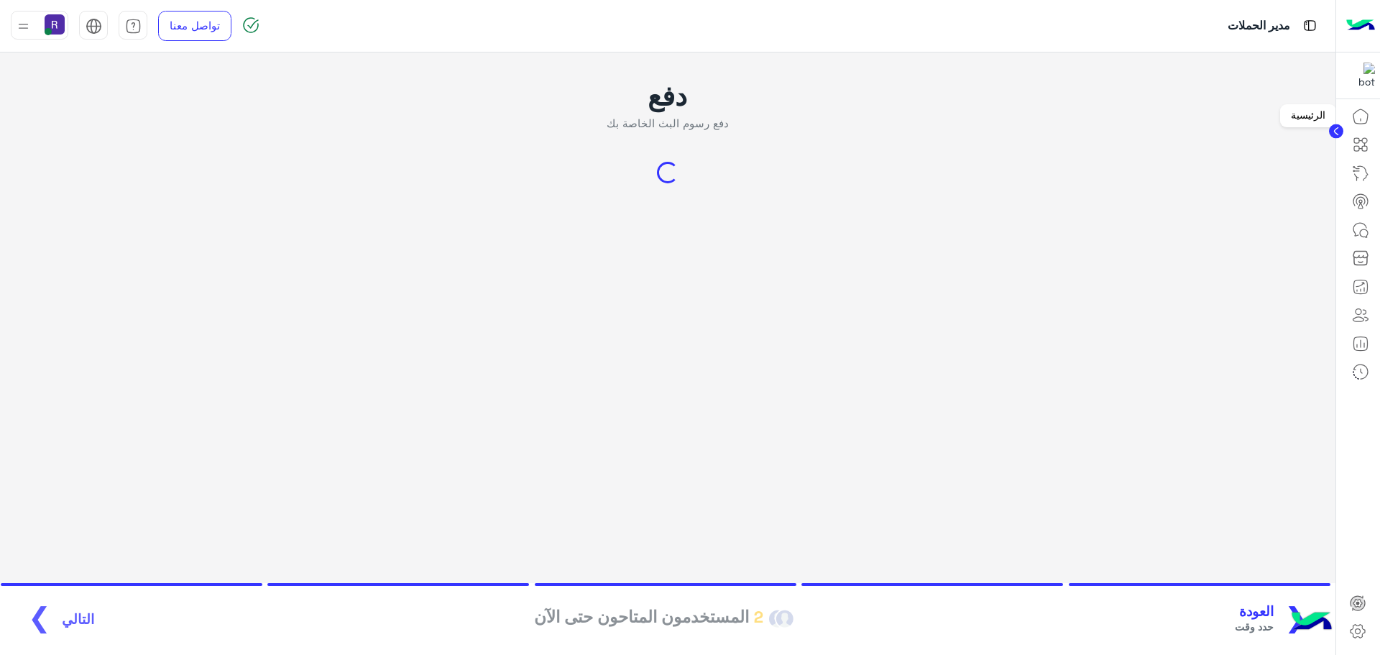
click at [1361, 109] on icon at bounding box center [1360, 116] width 17 height 17
